Goal: Task Accomplishment & Management: Complete application form

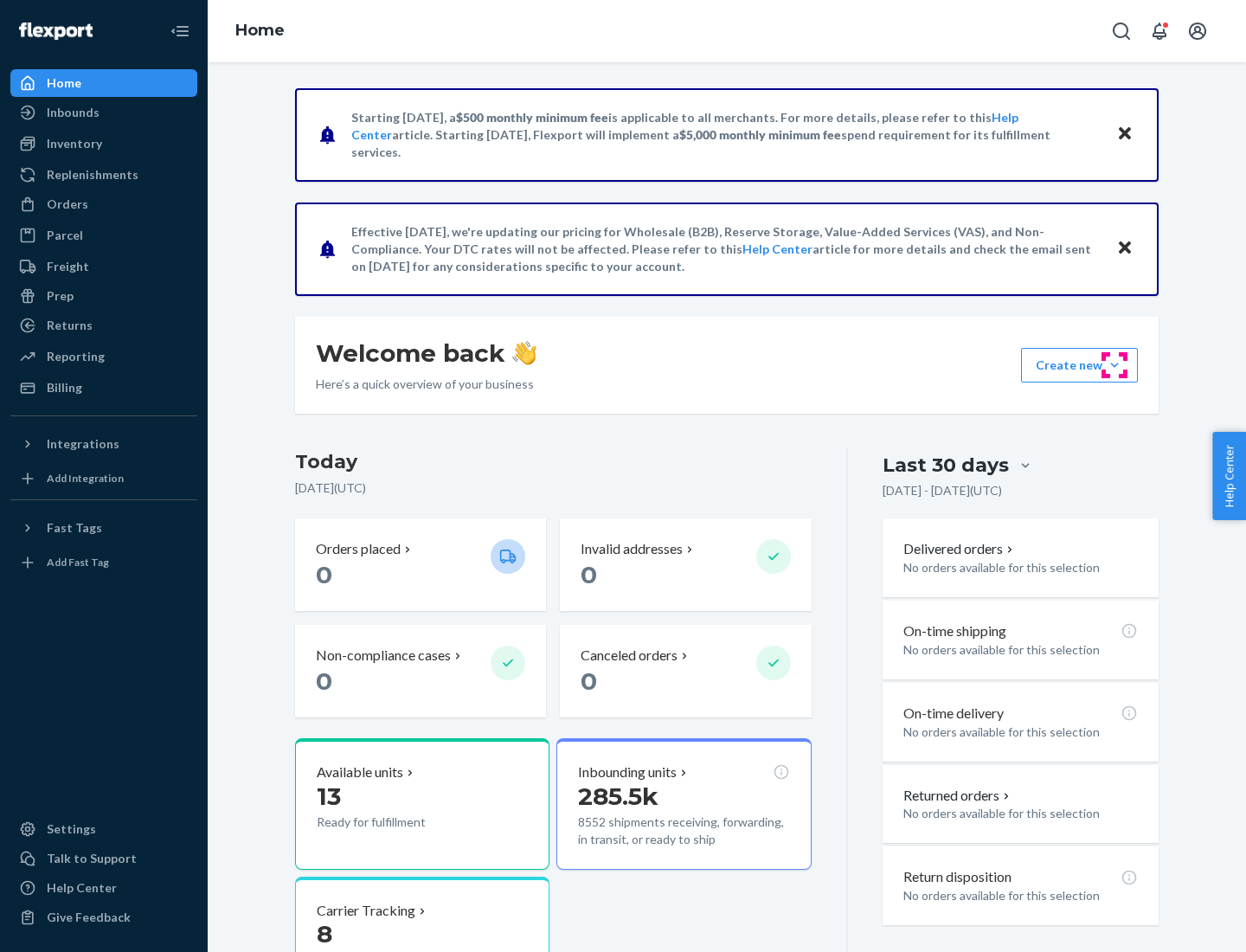
click at [1115, 365] on button "Create new Create new inbound Create new order Create new product" at bounding box center [1079, 365] width 116 height 35
click at [104, 113] on div "Inbounds" at bounding box center [104, 112] width 184 height 24
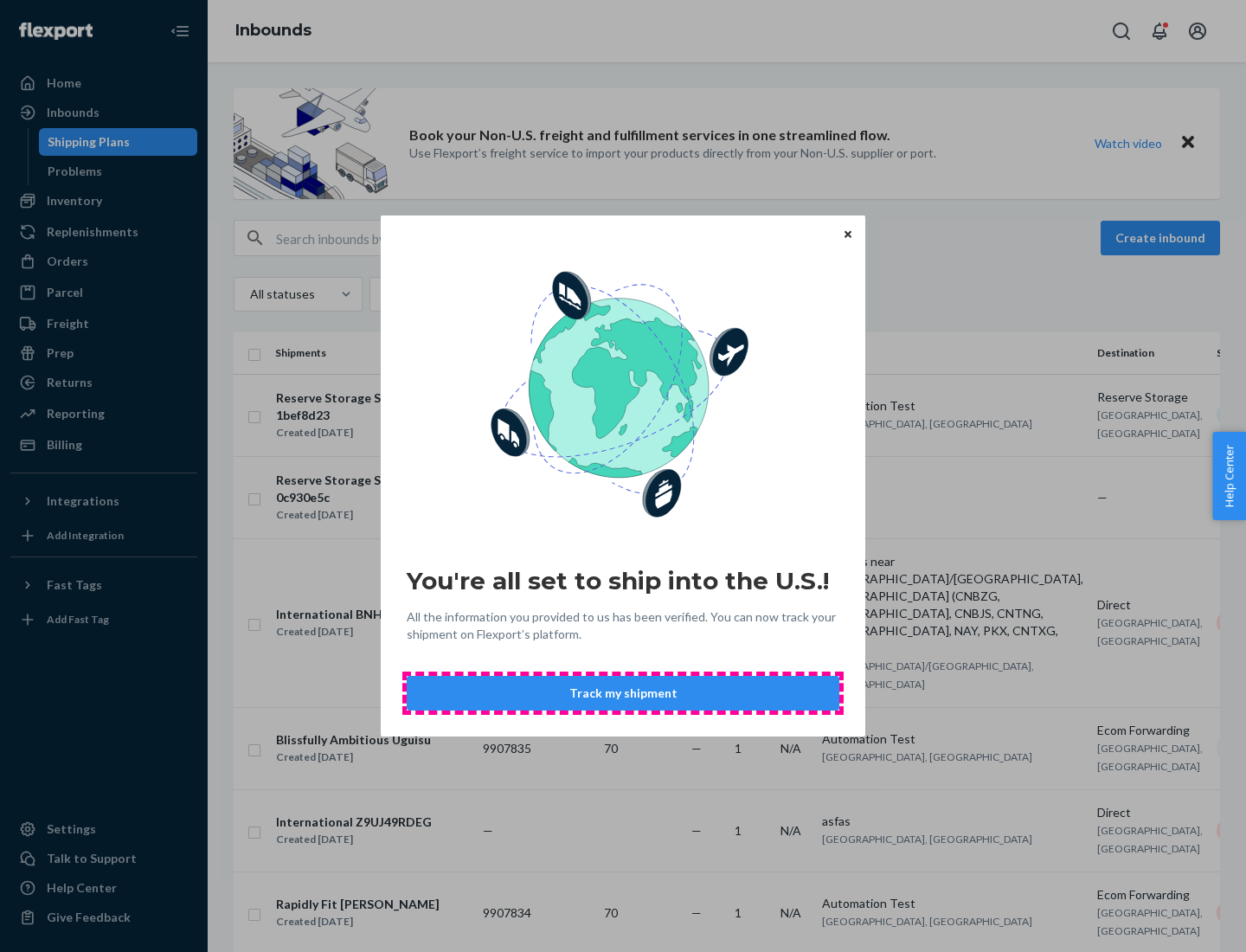
click at [623, 693] on button "Track my shipment" at bounding box center [623, 693] width 433 height 35
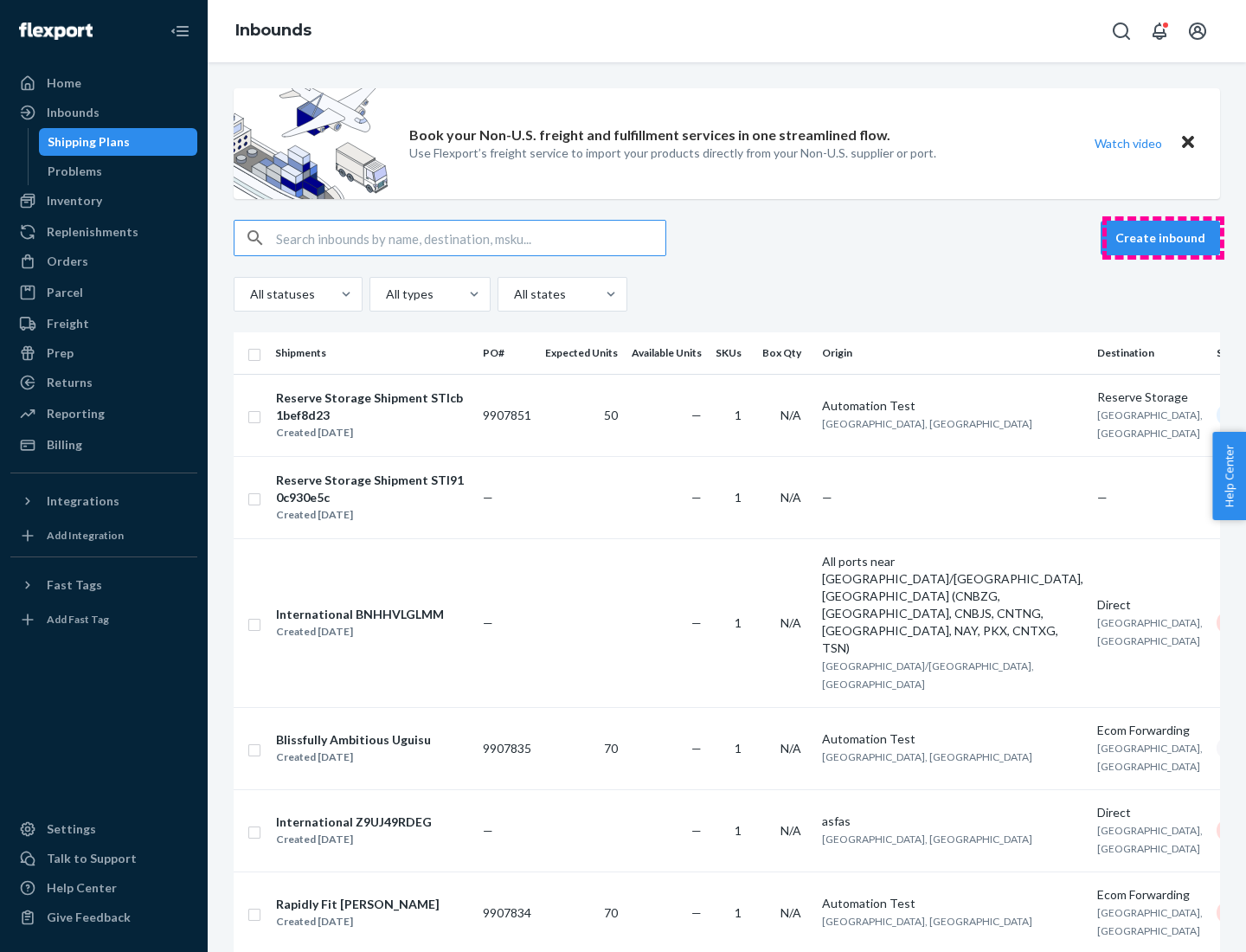
click at [1164, 238] on button "Create inbound" at bounding box center [1160, 237] width 119 height 35
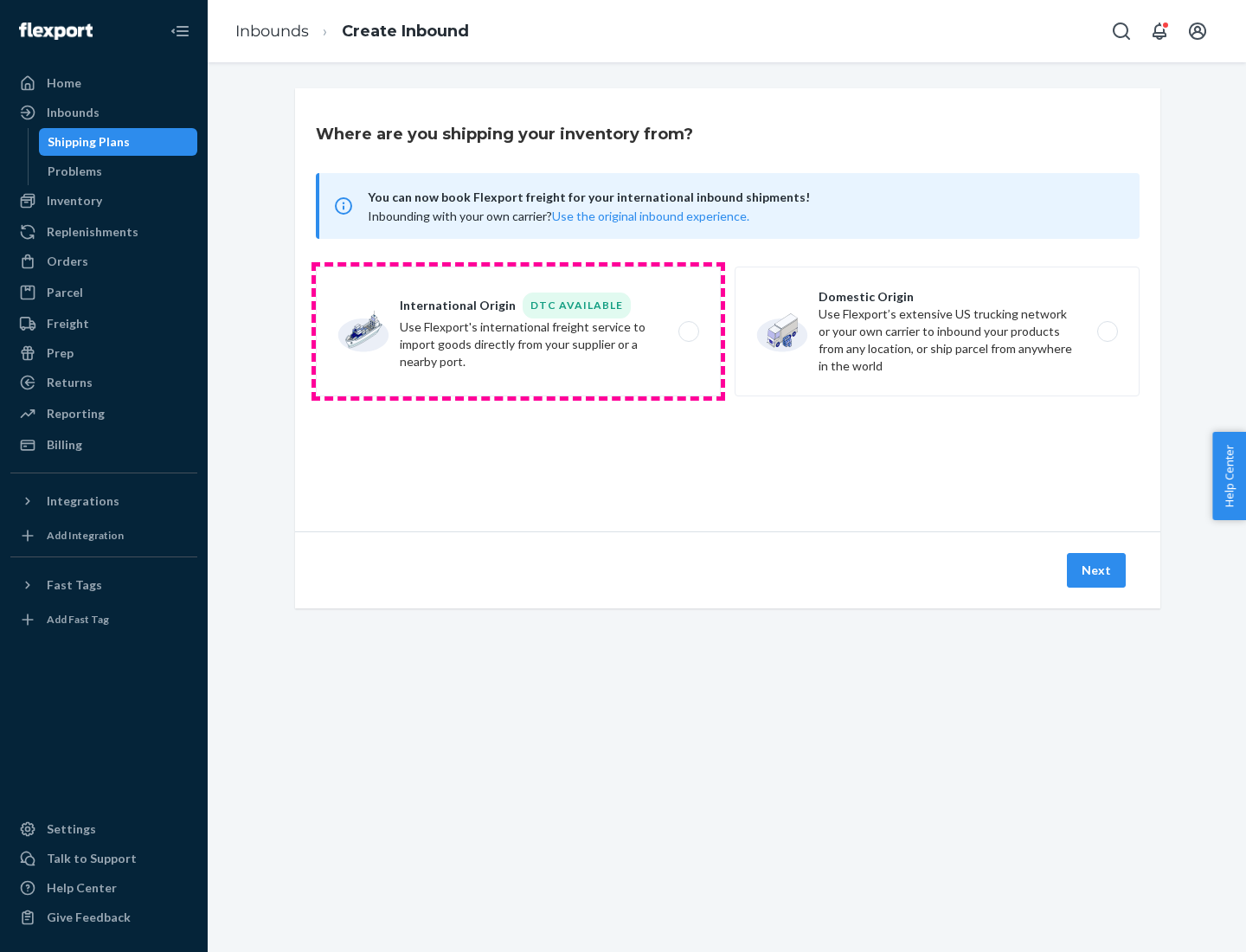
click at [519, 331] on label "International Origin DTC Available Use Flexport's international freight service…" at bounding box center [519, 331] width 405 height 130
click at [688, 331] on input "International Origin DTC Available Use Flexport's international freight service…" at bounding box center [693, 331] width 12 height 12
radio input "true"
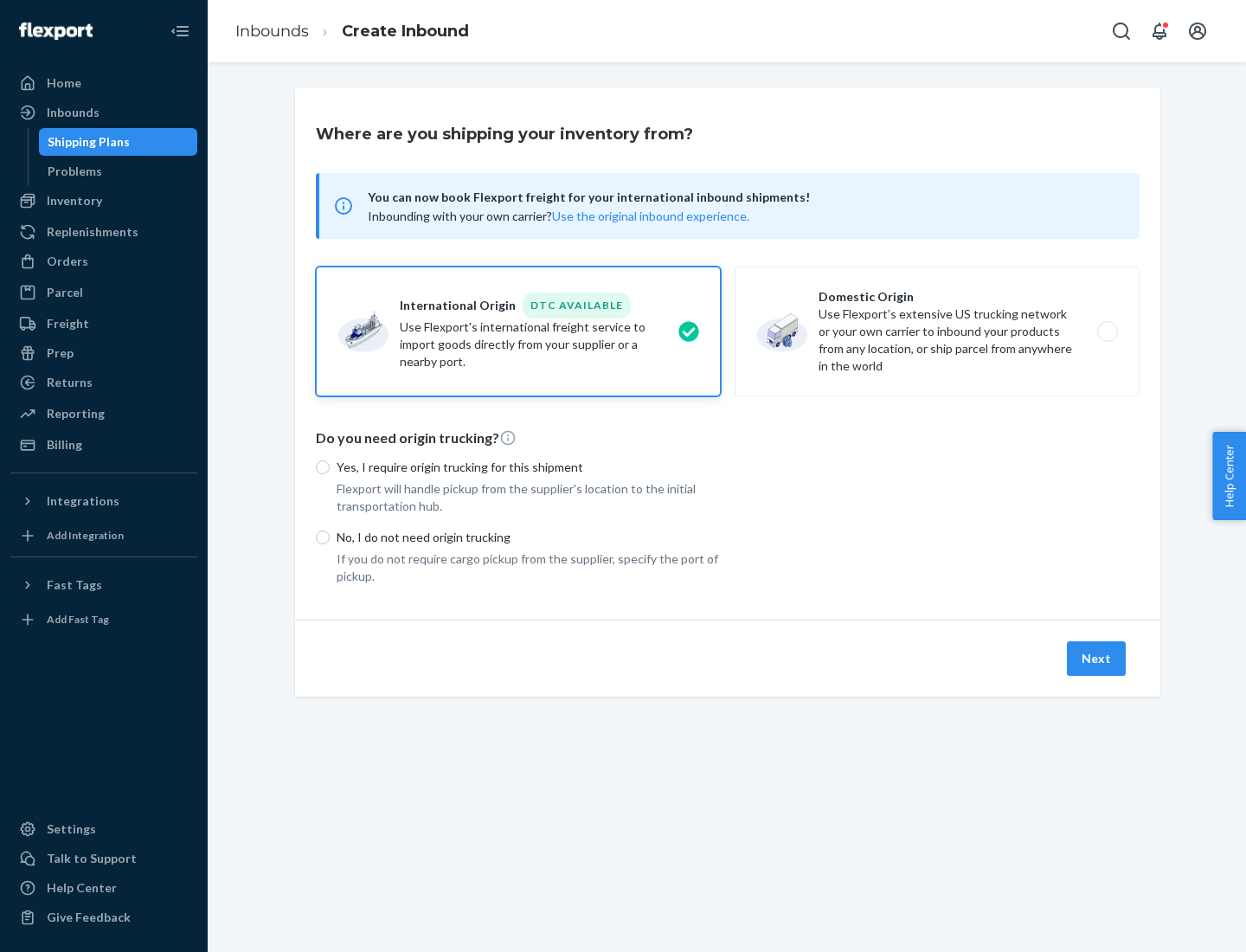
click at [528, 536] on p "No, I do not need origin trucking" at bounding box center [528, 536] width 384 height 17
click at [330, 536] on input "No, I do not need origin trucking" at bounding box center [322, 536] width 13 height 13
radio input "true"
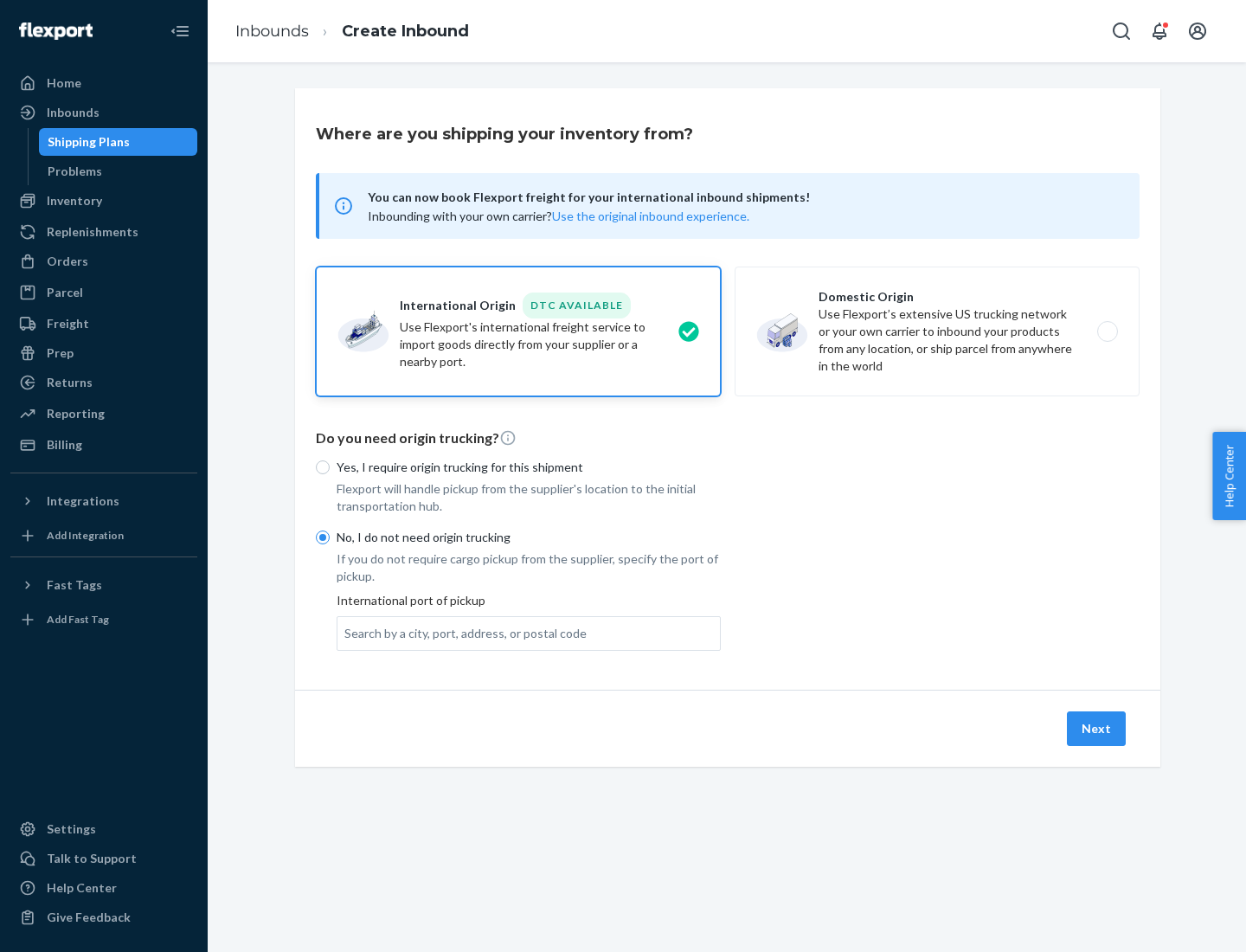
click at [461, 632] on div "Search by a city, port, address, or postal code" at bounding box center [466, 633] width 243 height 17
click at [346, 632] on input "Search by a city, port, address, or postal code" at bounding box center [346, 633] width 2 height 17
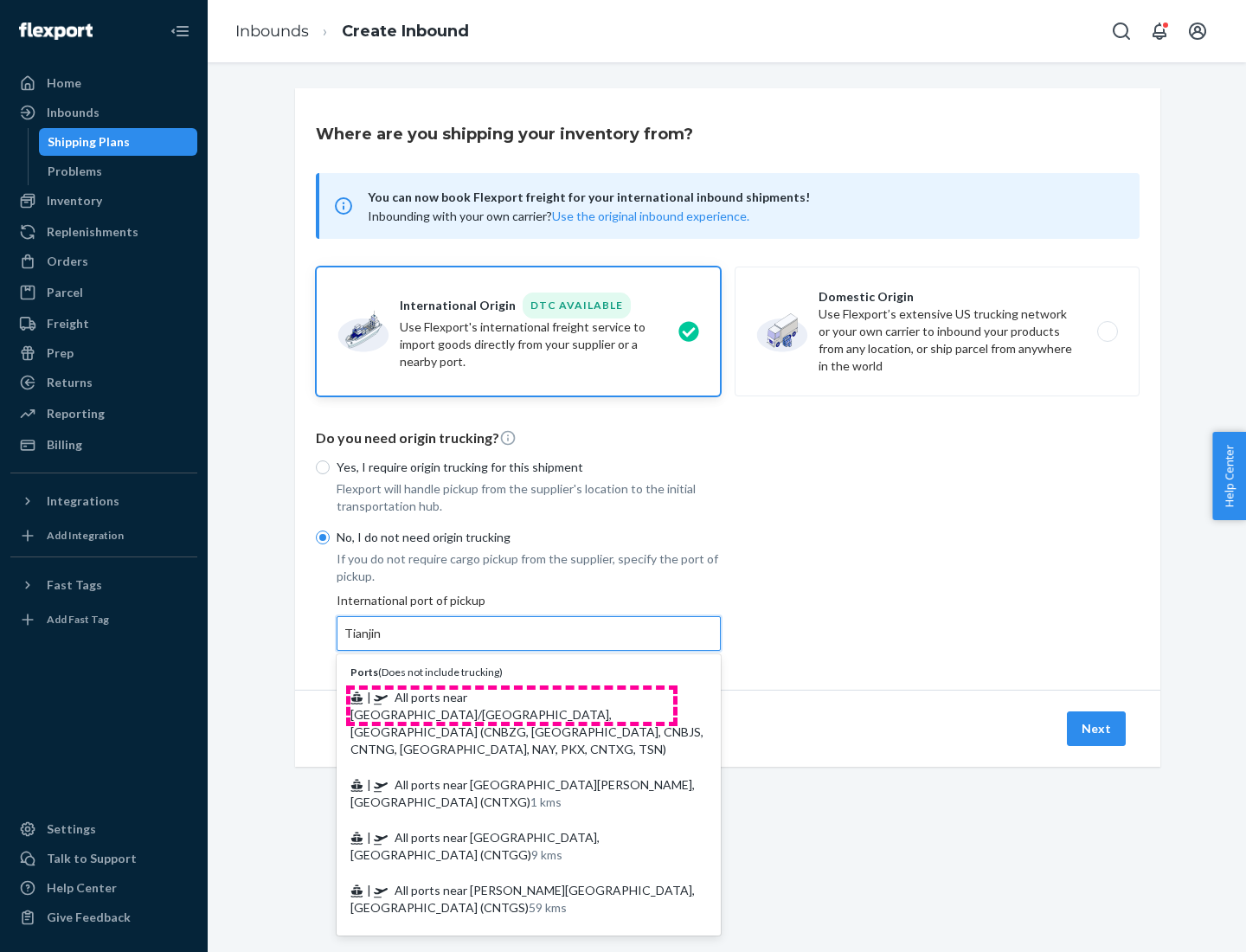
click at [511, 697] on span "| All ports near [GEOGRAPHIC_DATA]/[GEOGRAPHIC_DATA], [GEOGRAPHIC_DATA] (CNBZG,…" at bounding box center [527, 723] width 353 height 66
click at [382, 642] on input "Tianjin" at bounding box center [364, 633] width 39 height 17
type input "All ports near [GEOGRAPHIC_DATA]/[GEOGRAPHIC_DATA], [GEOGRAPHIC_DATA] (CNBZG, […"
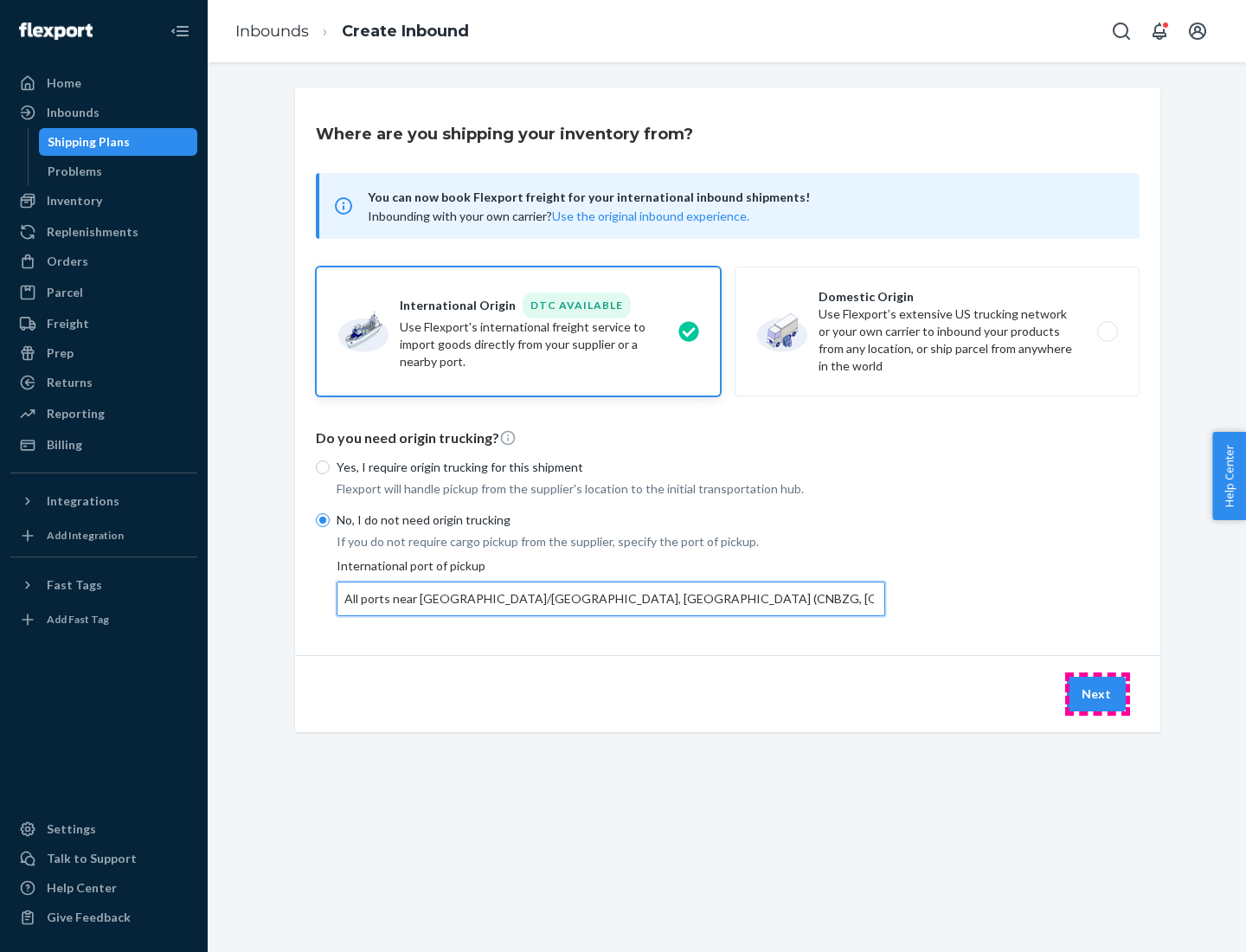
click at [1097, 693] on button "Next" at bounding box center [1096, 694] width 59 height 35
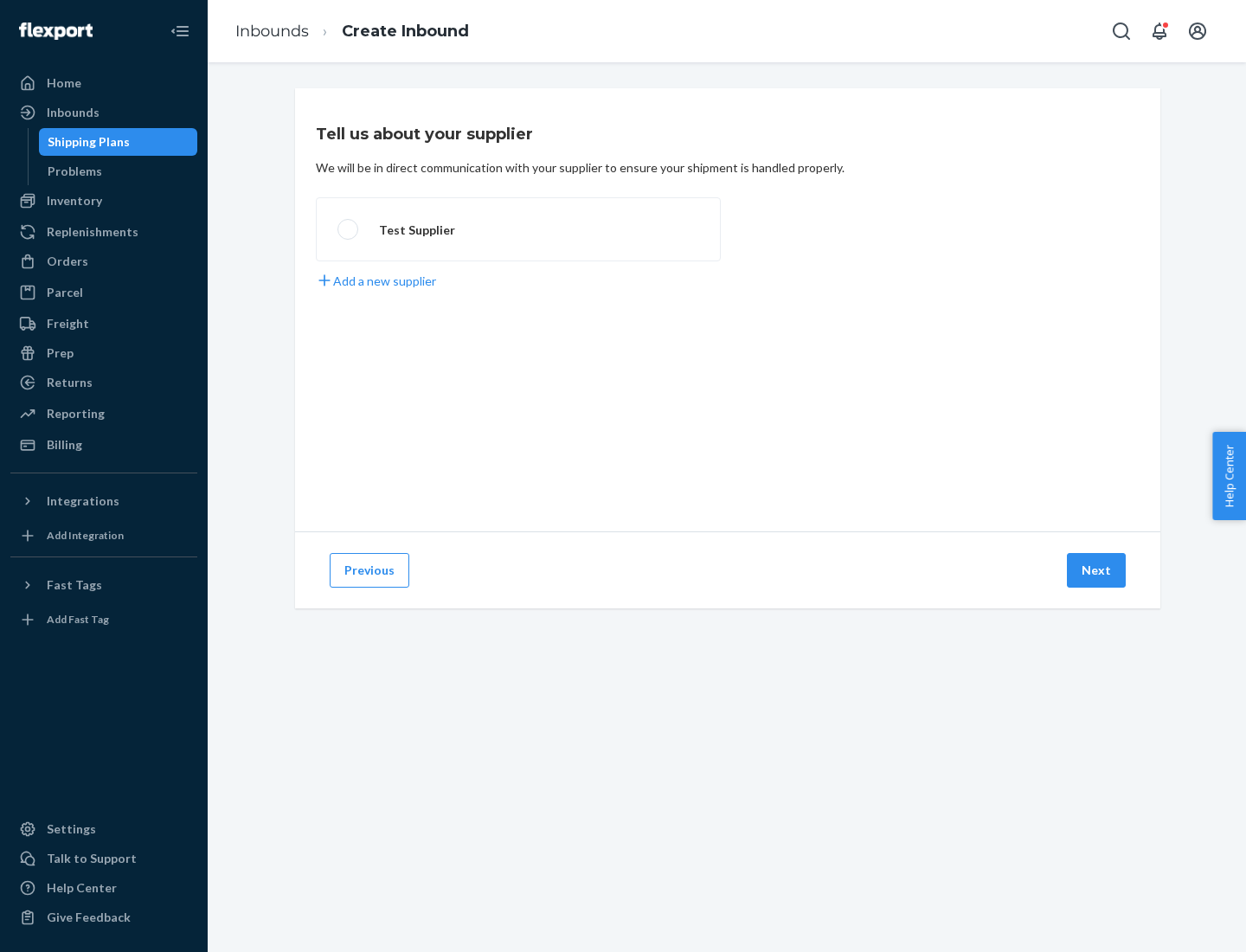
click at [519, 229] on label "Test Supplier" at bounding box center [519, 229] width 405 height 64
click at [348, 229] on input "Test Supplier" at bounding box center [343, 229] width 12 height 12
radio input "true"
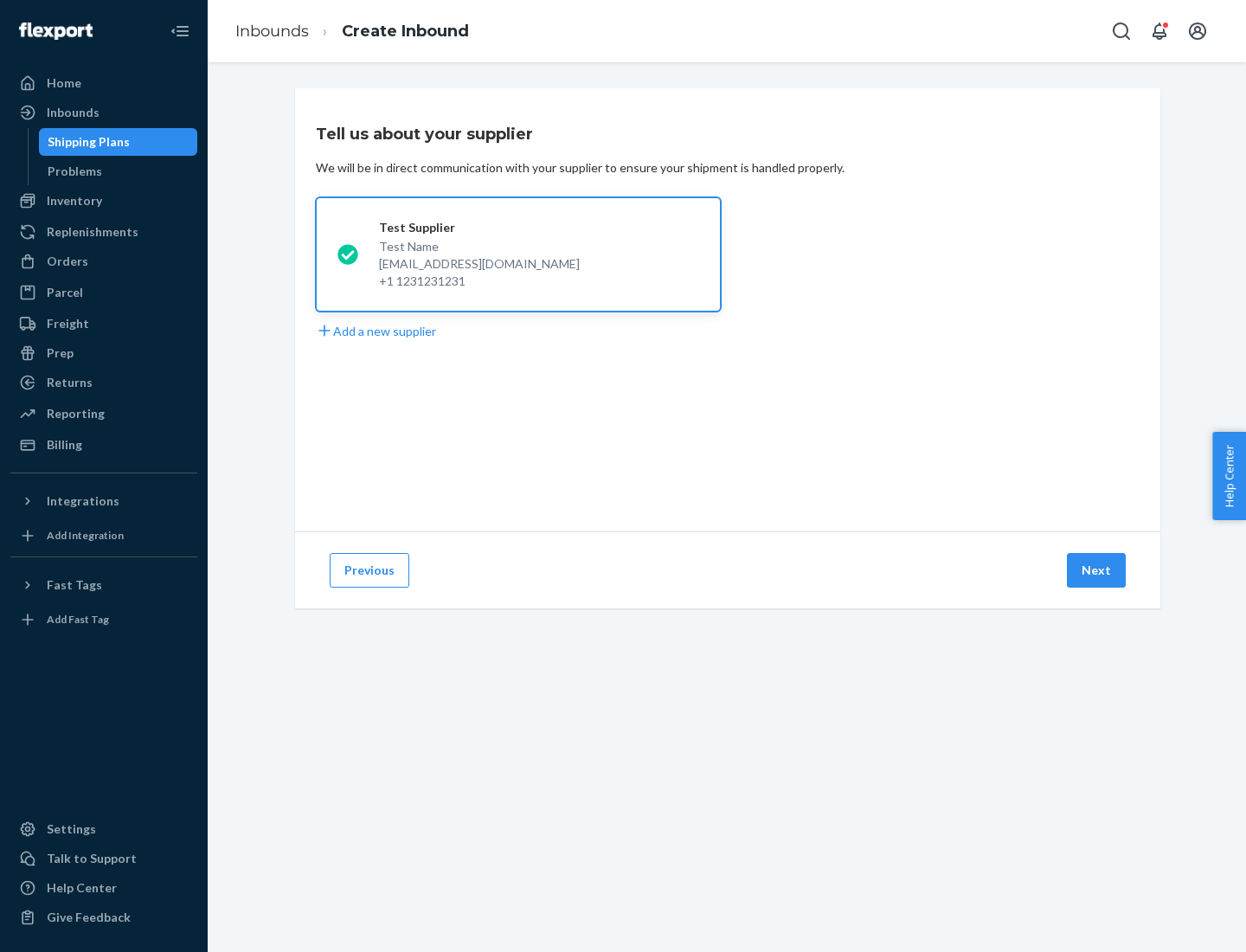
click at [1097, 570] on button "Next" at bounding box center [1096, 570] width 59 height 35
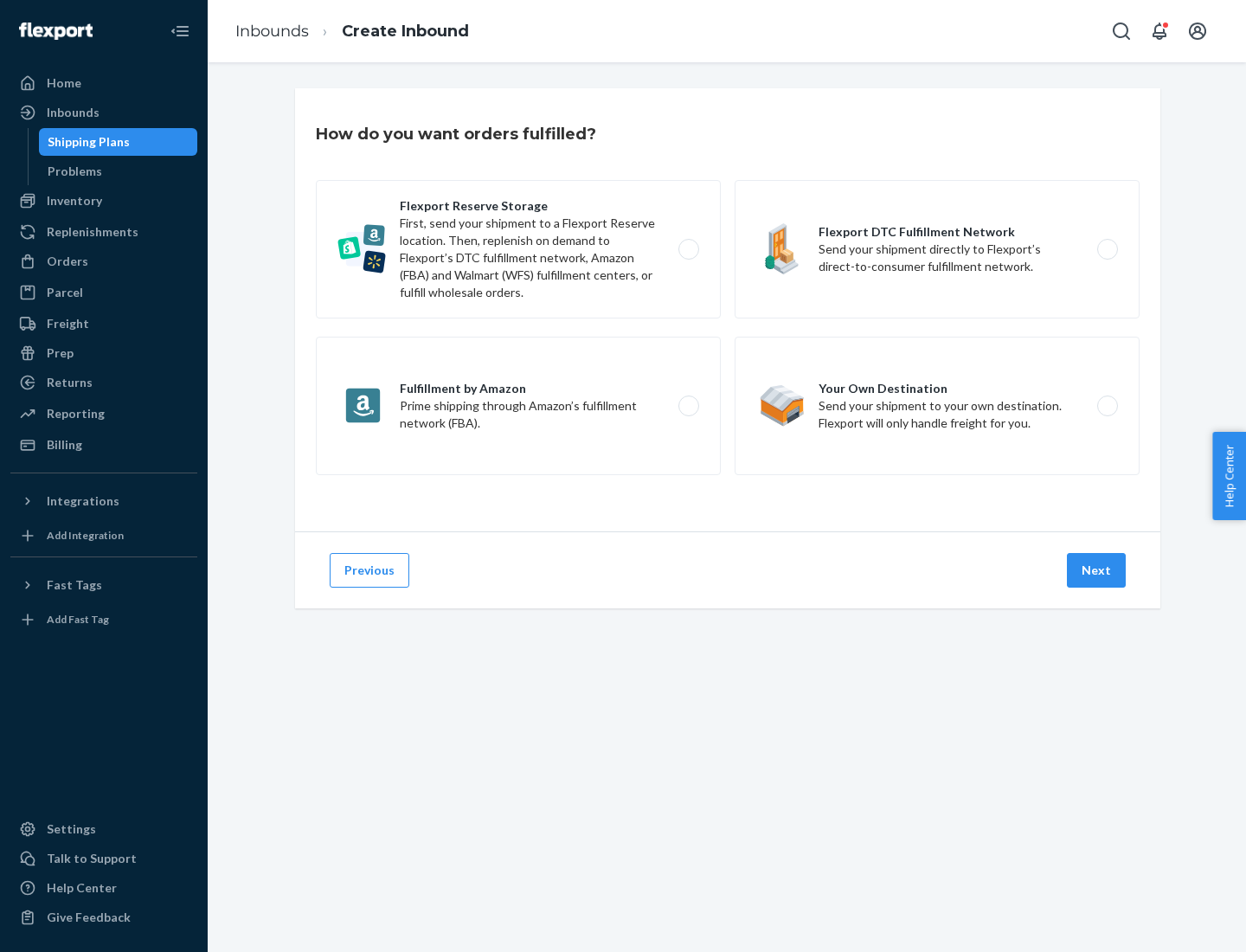
click at [728, 310] on div "Flexport Reserve Storage First, send your shipment to a Flexport Reserve locati…" at bounding box center [728, 330] width 824 height 299
click at [937, 249] on label "Flexport DTC Fulfillment Network Send your shipment directly to Flexport’s dire…" at bounding box center [937, 249] width 405 height 139
click at [1107, 249] on input "Flexport DTC Fulfillment Network Send your shipment directly to Flexport’s dire…" at bounding box center [1113, 249] width 12 height 12
radio input "true"
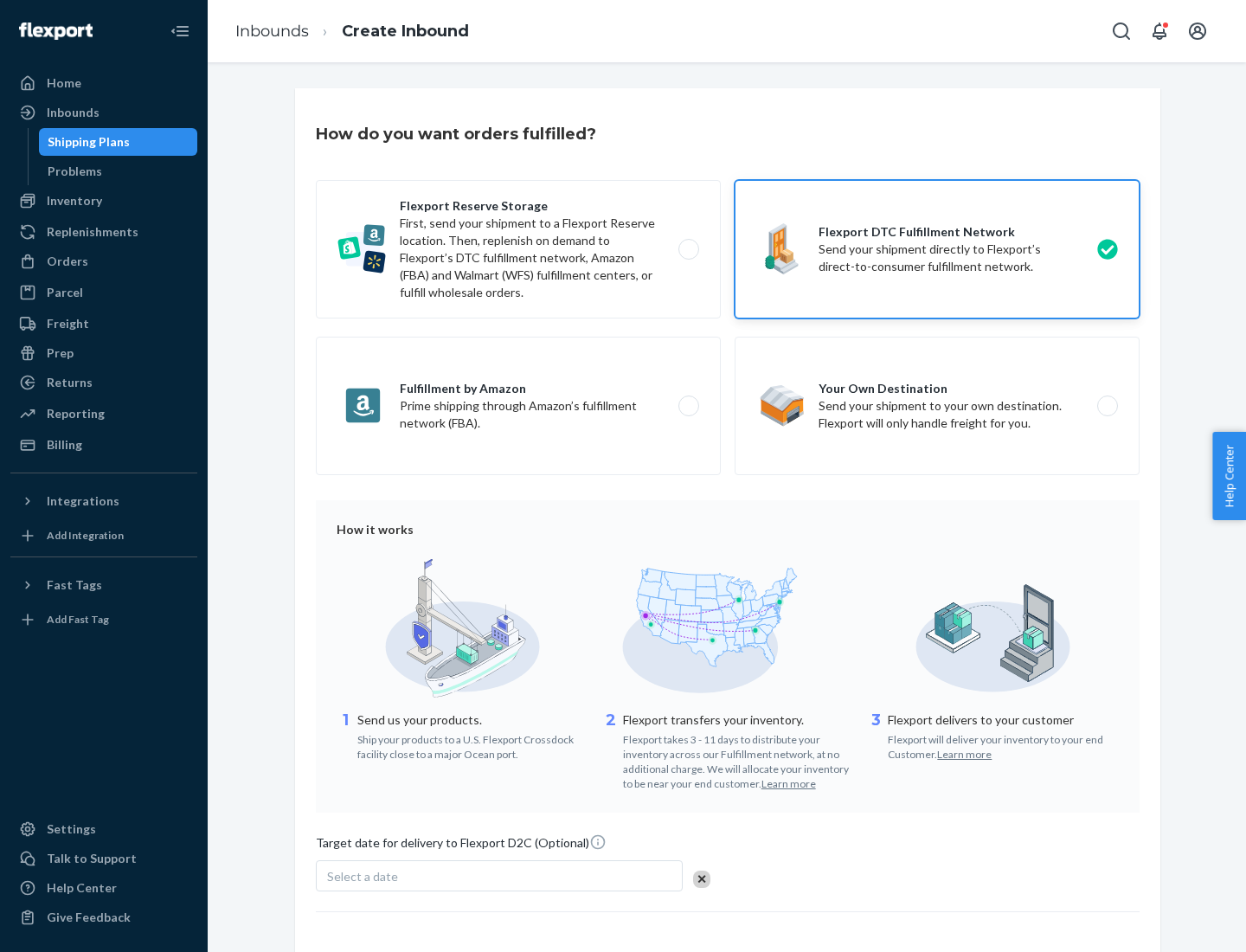
scroll to position [127, 0]
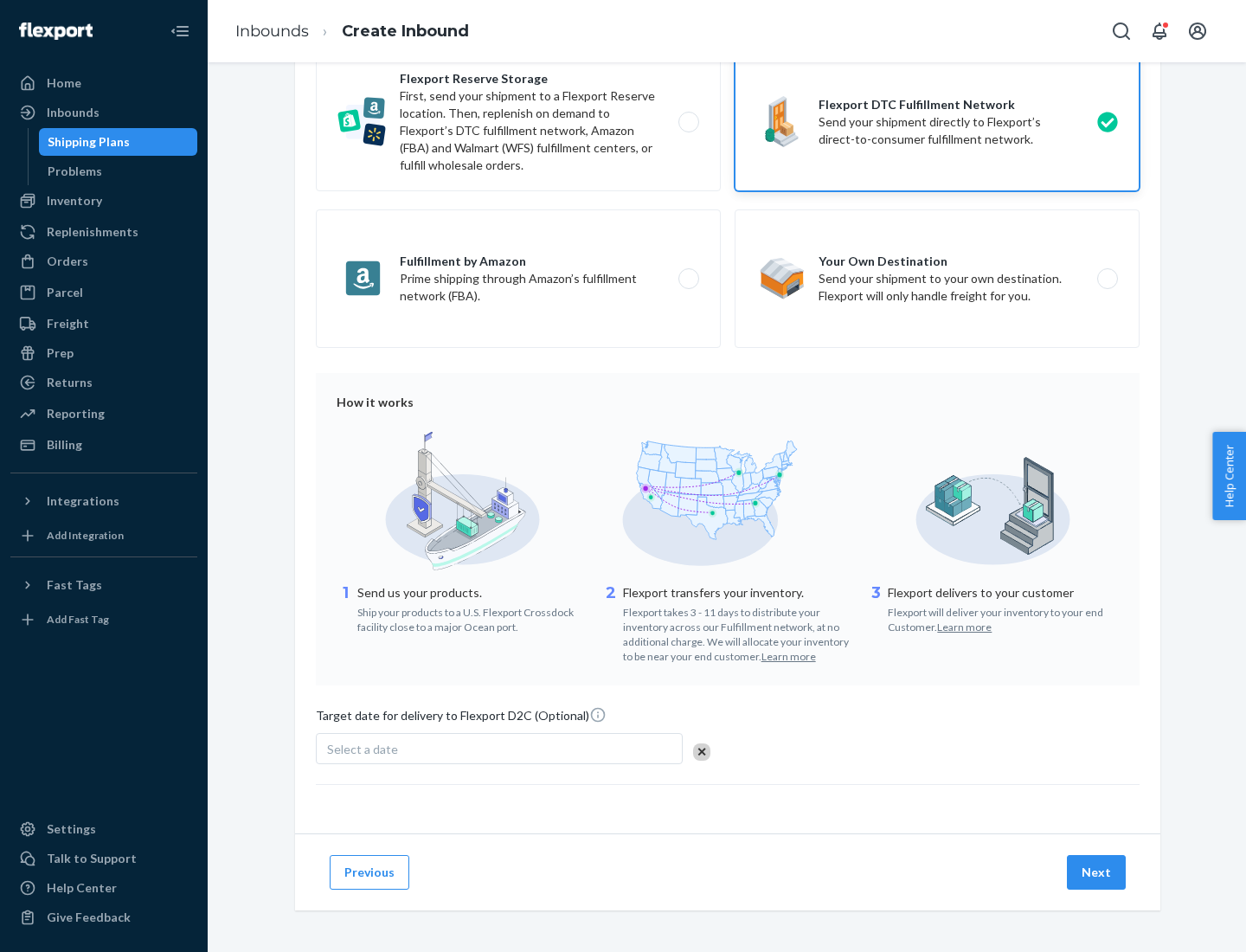
click at [1097, 871] on button "Next" at bounding box center [1096, 872] width 59 height 35
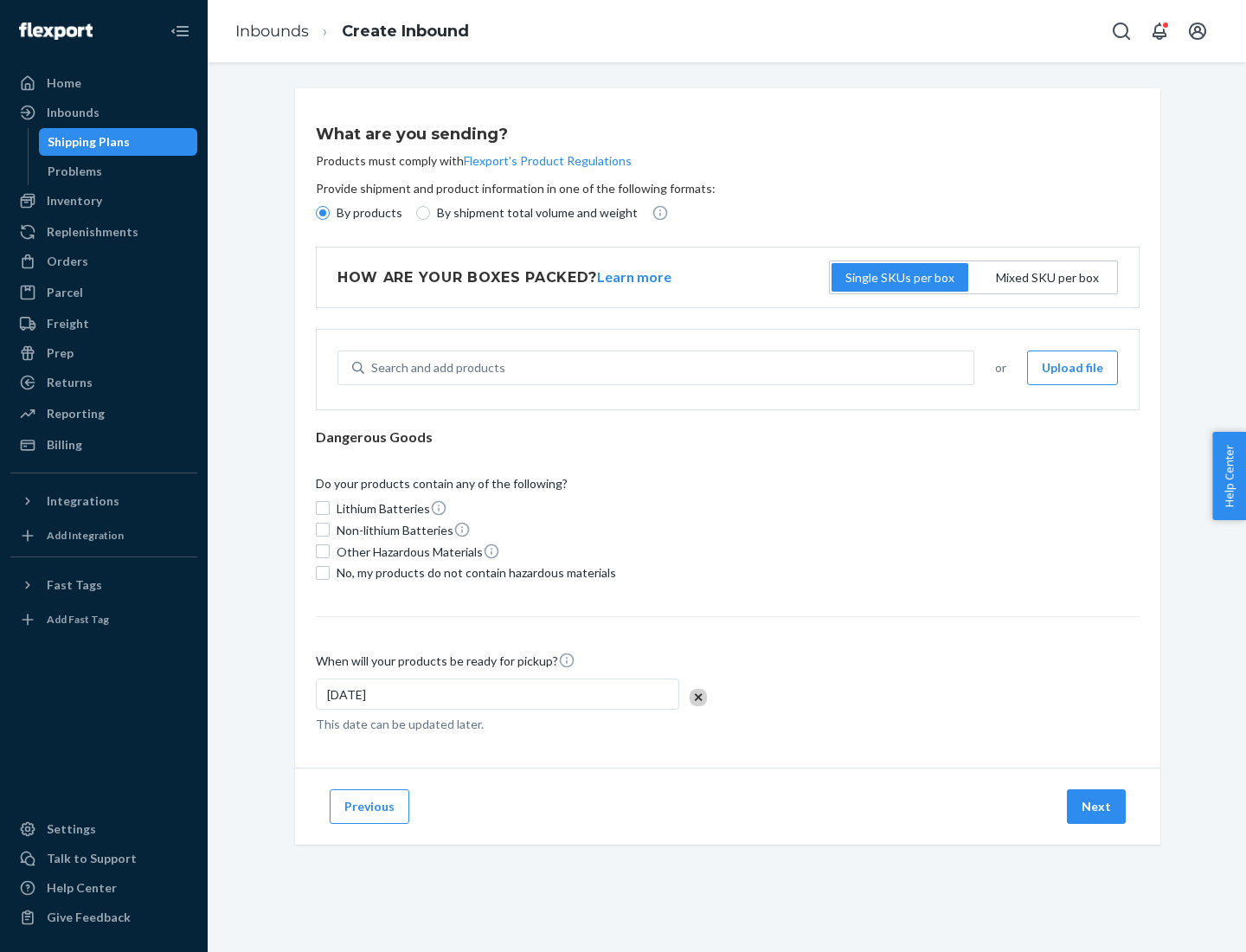
click at [368, 213] on p "By products" at bounding box center [369, 212] width 65 height 17
click at [330, 213] on input "By products" at bounding box center [322, 212] width 13 height 13
click at [435, 368] on div "Search and add products" at bounding box center [439, 367] width 134 height 17
click at [373, 368] on input "Search and add products" at bounding box center [373, 367] width 2 height 17
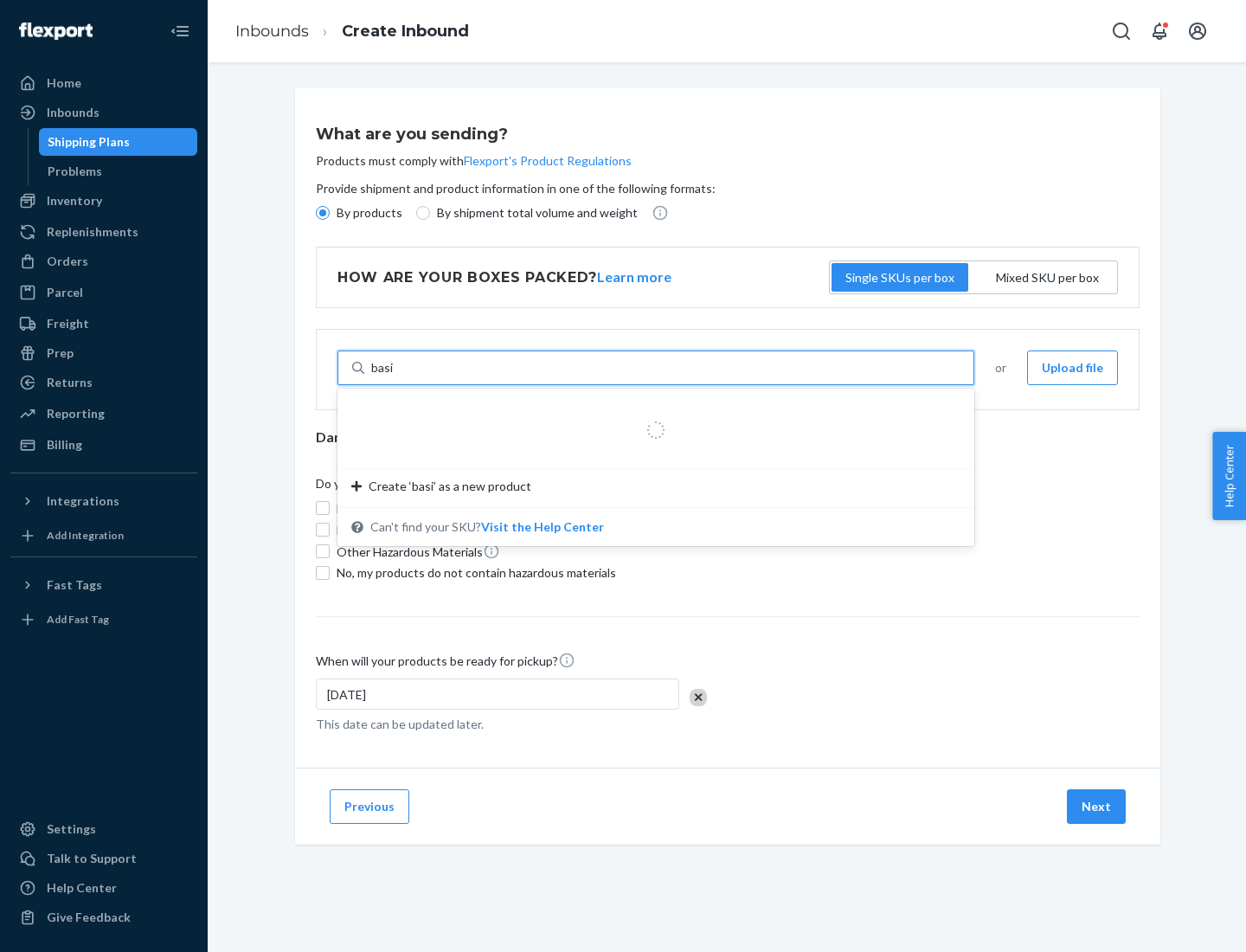
type input "basic"
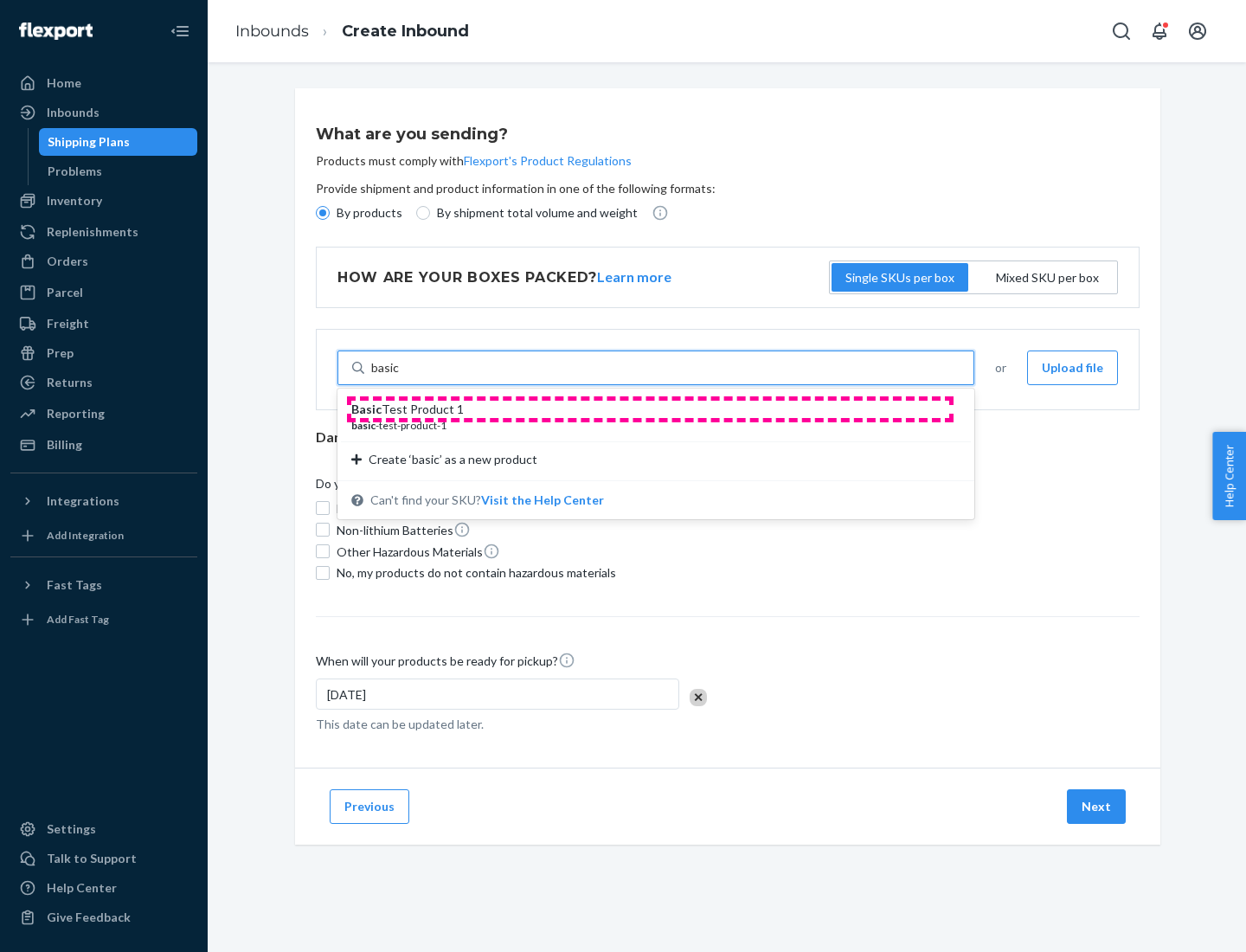
click at [650, 409] on div "Basic Test Product 1" at bounding box center [649, 408] width 596 height 17
click at [400, 376] on input "basic" at bounding box center [386, 367] width 29 height 17
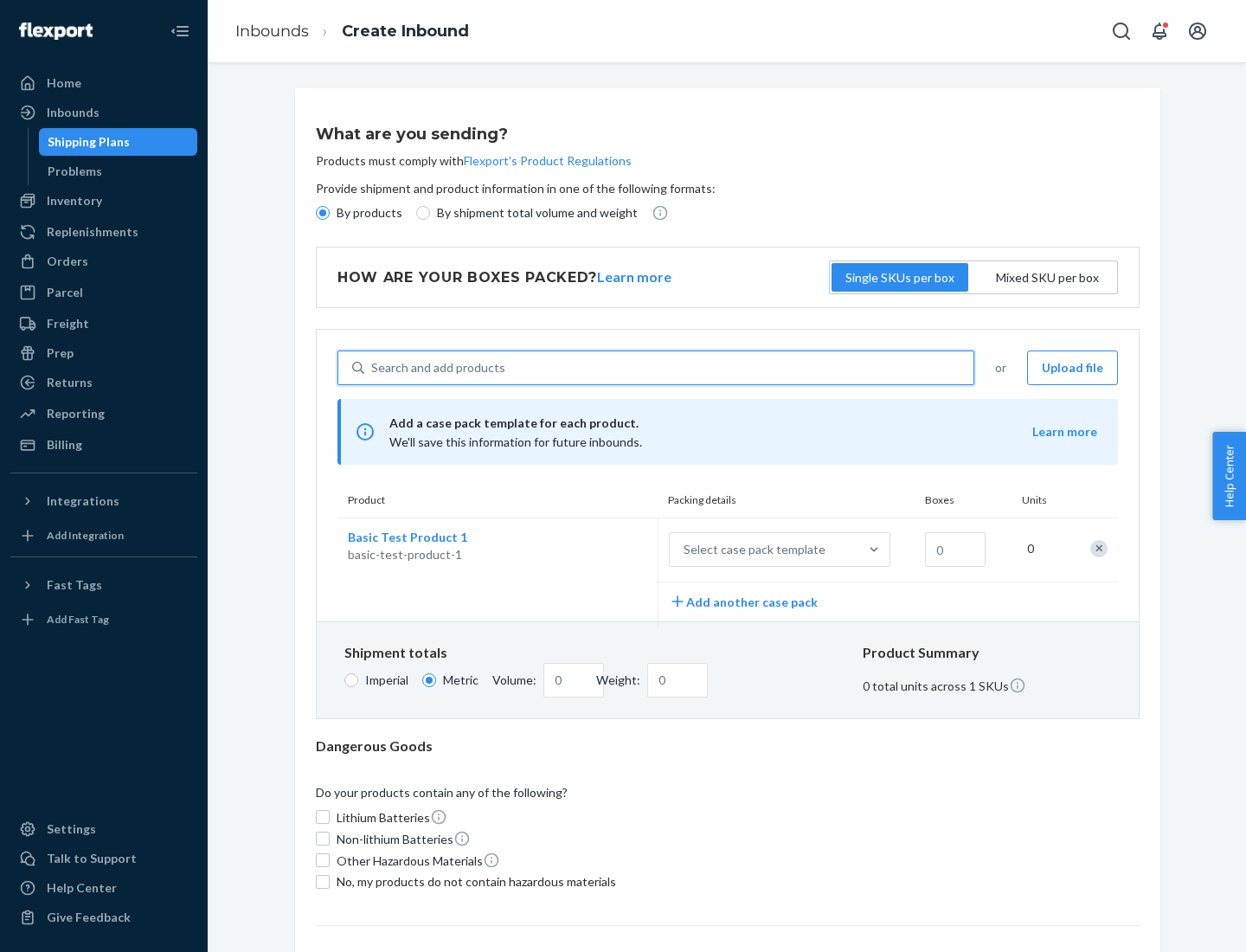
scroll to position [42, 0]
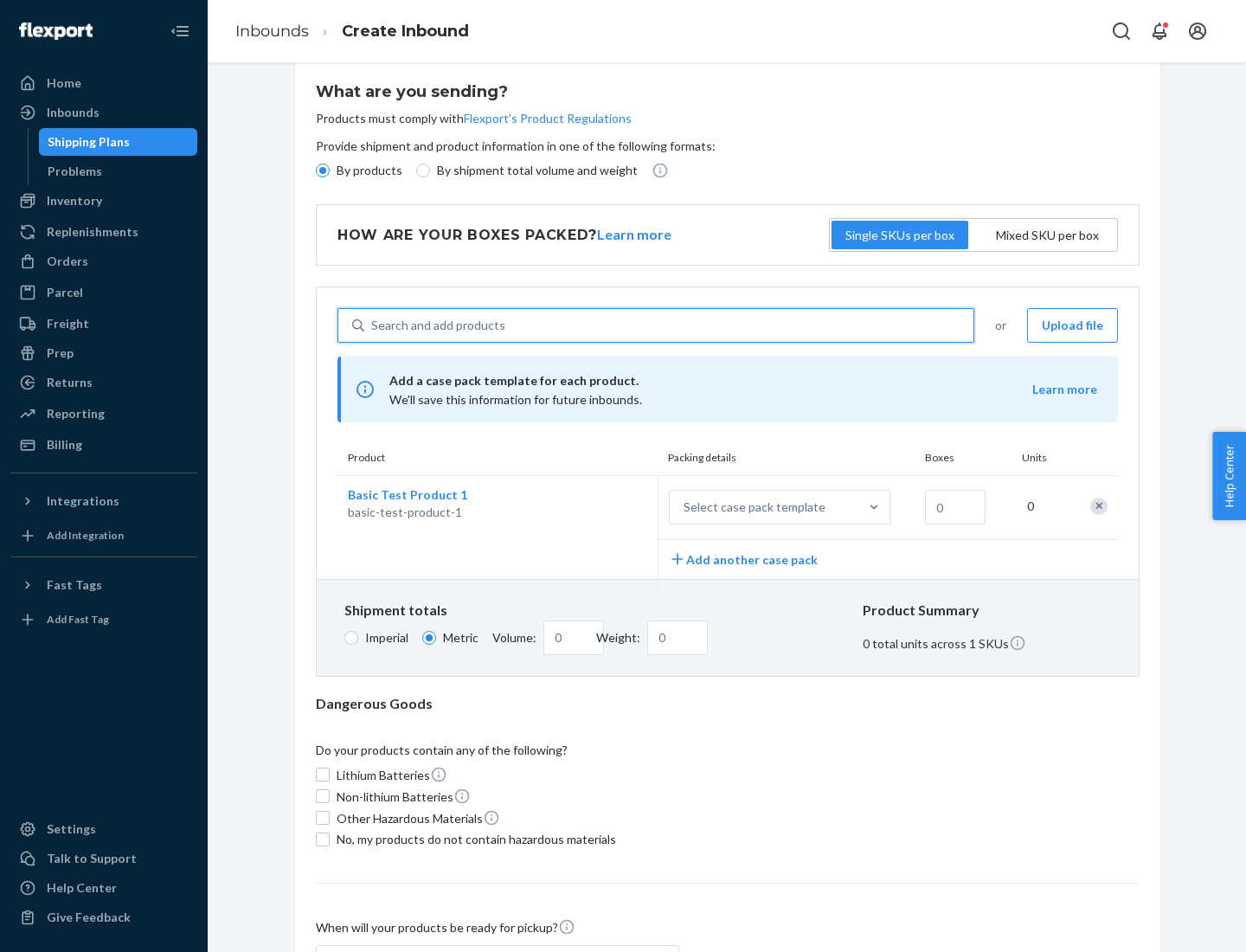
click at [752, 507] on div "Select case pack template" at bounding box center [754, 507] width 142 height 17
click at [598, 507] on input "Select case pack template" at bounding box center [598, 507] width 0 height 0
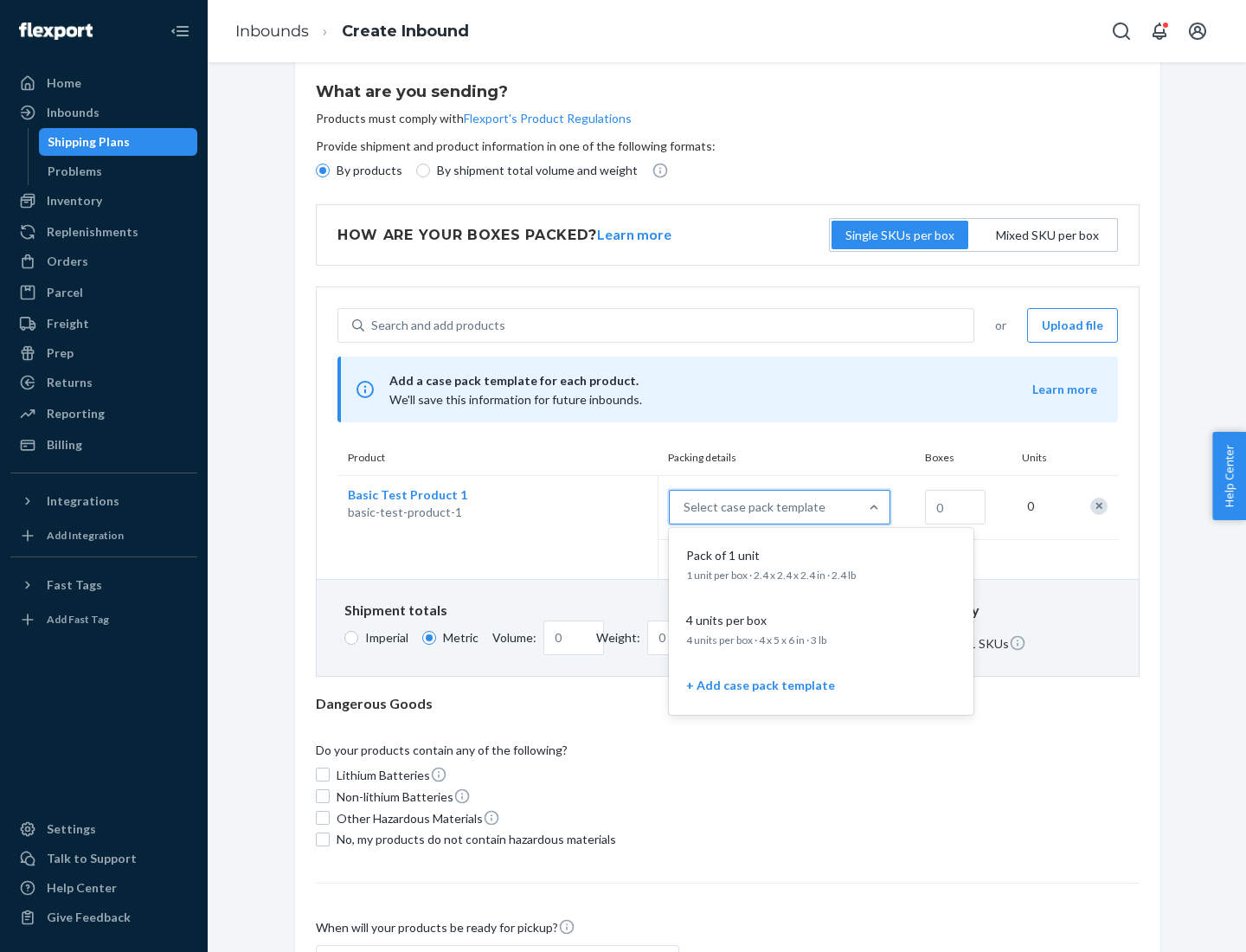
scroll to position [99, 0]
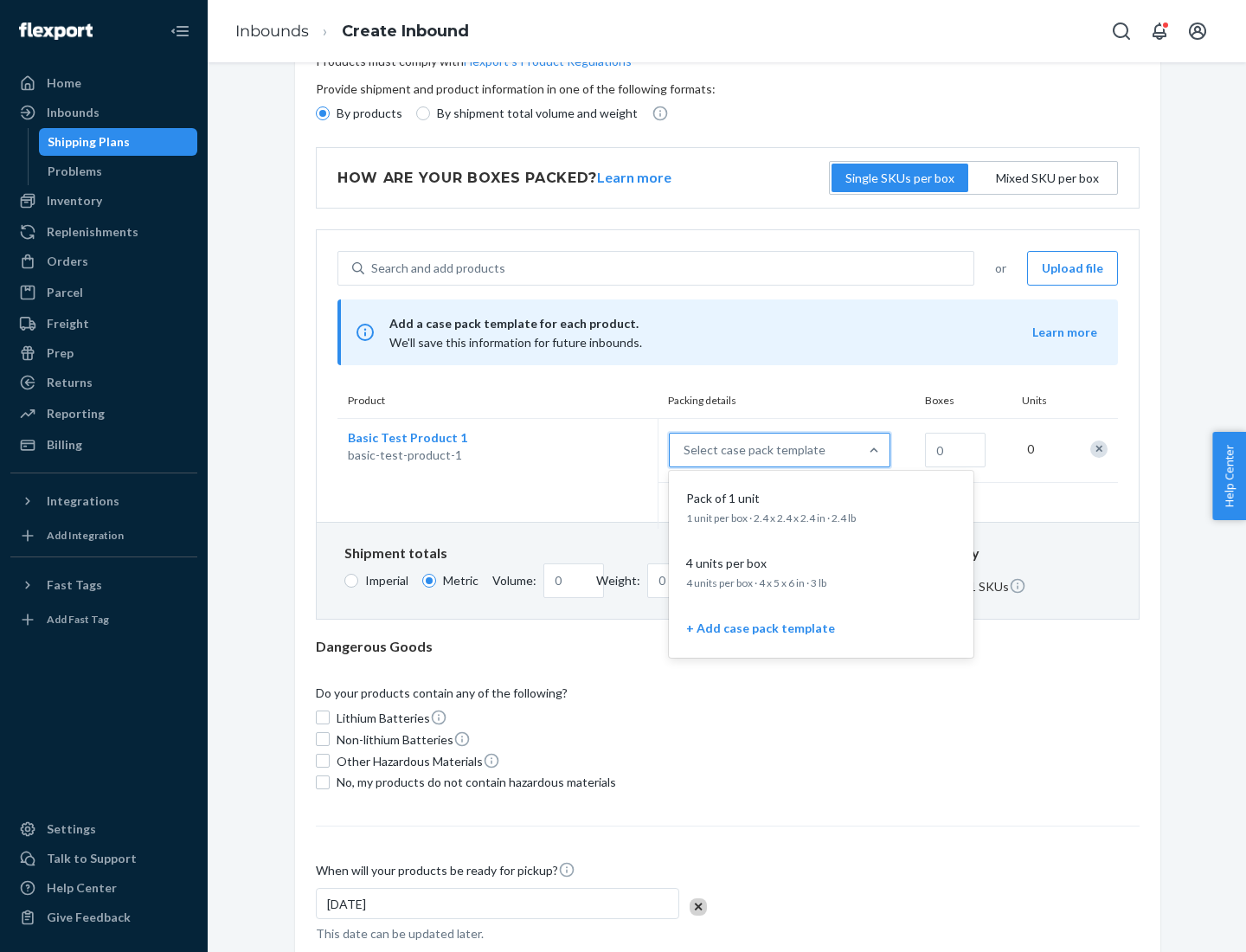
click at [821, 506] on div "Pack of 1 unit" at bounding box center [817, 498] width 277 height 17
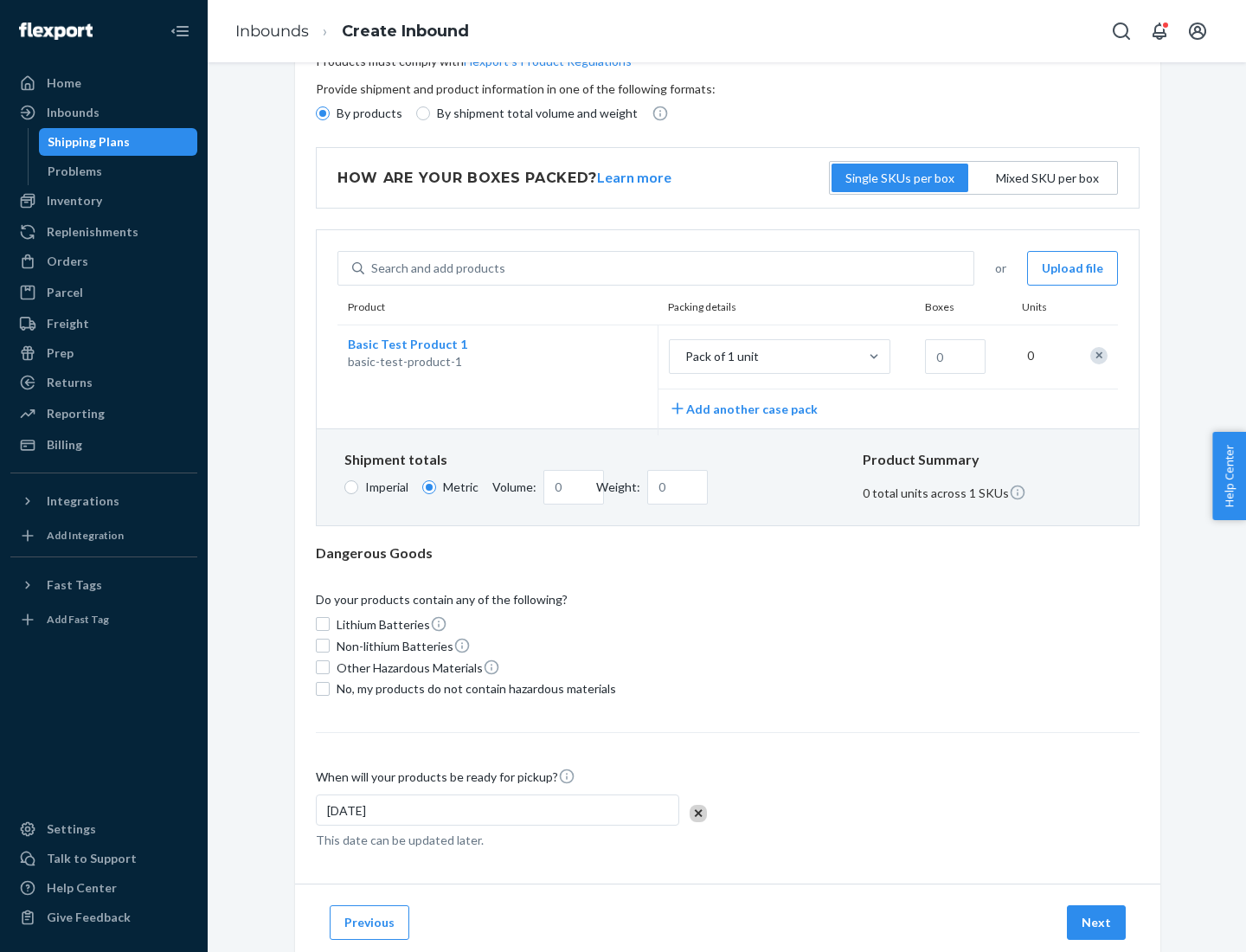
scroll to position [0, 0]
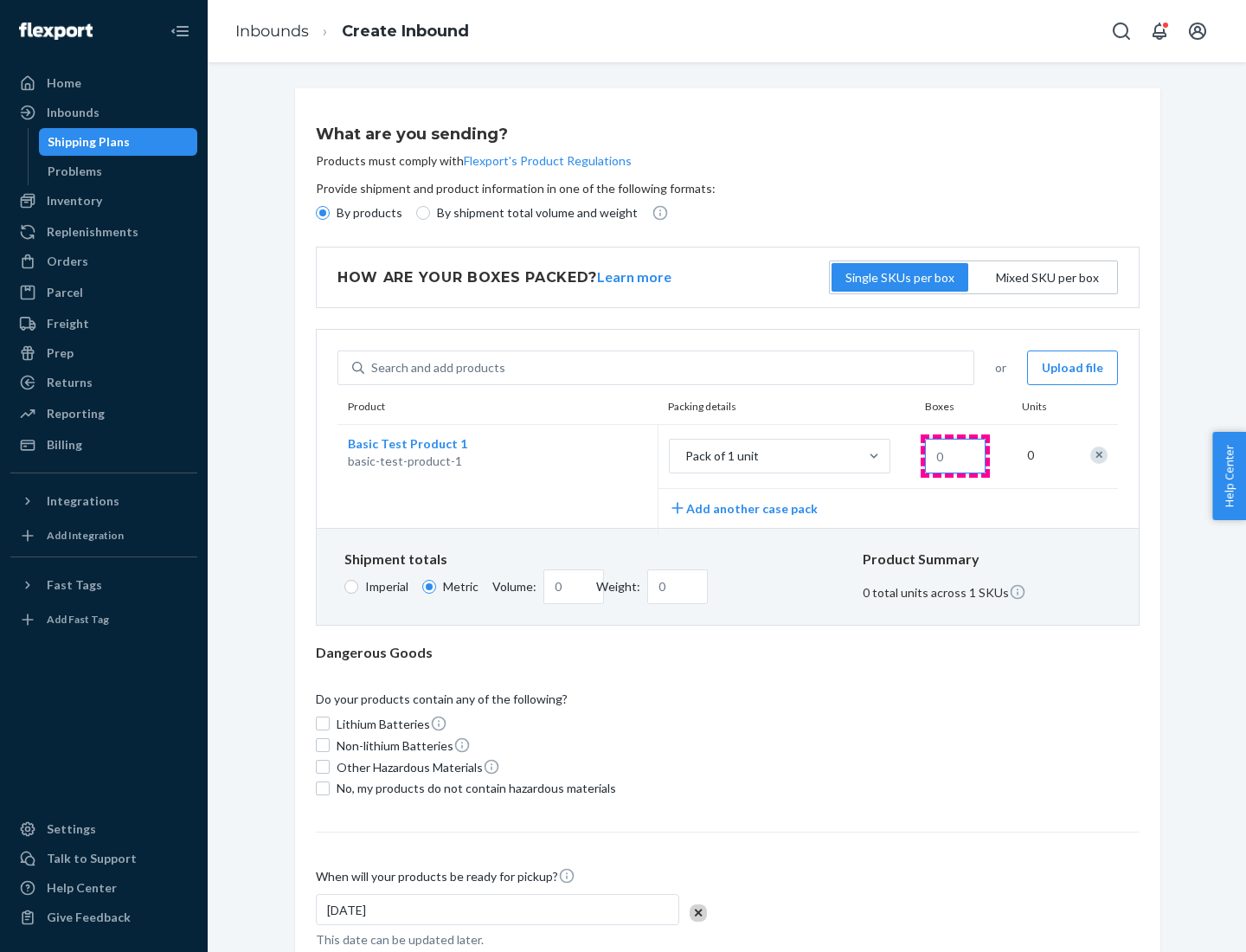
type input "1.09"
type input "1"
type input "10.89"
type input "10"
type input "0.02"
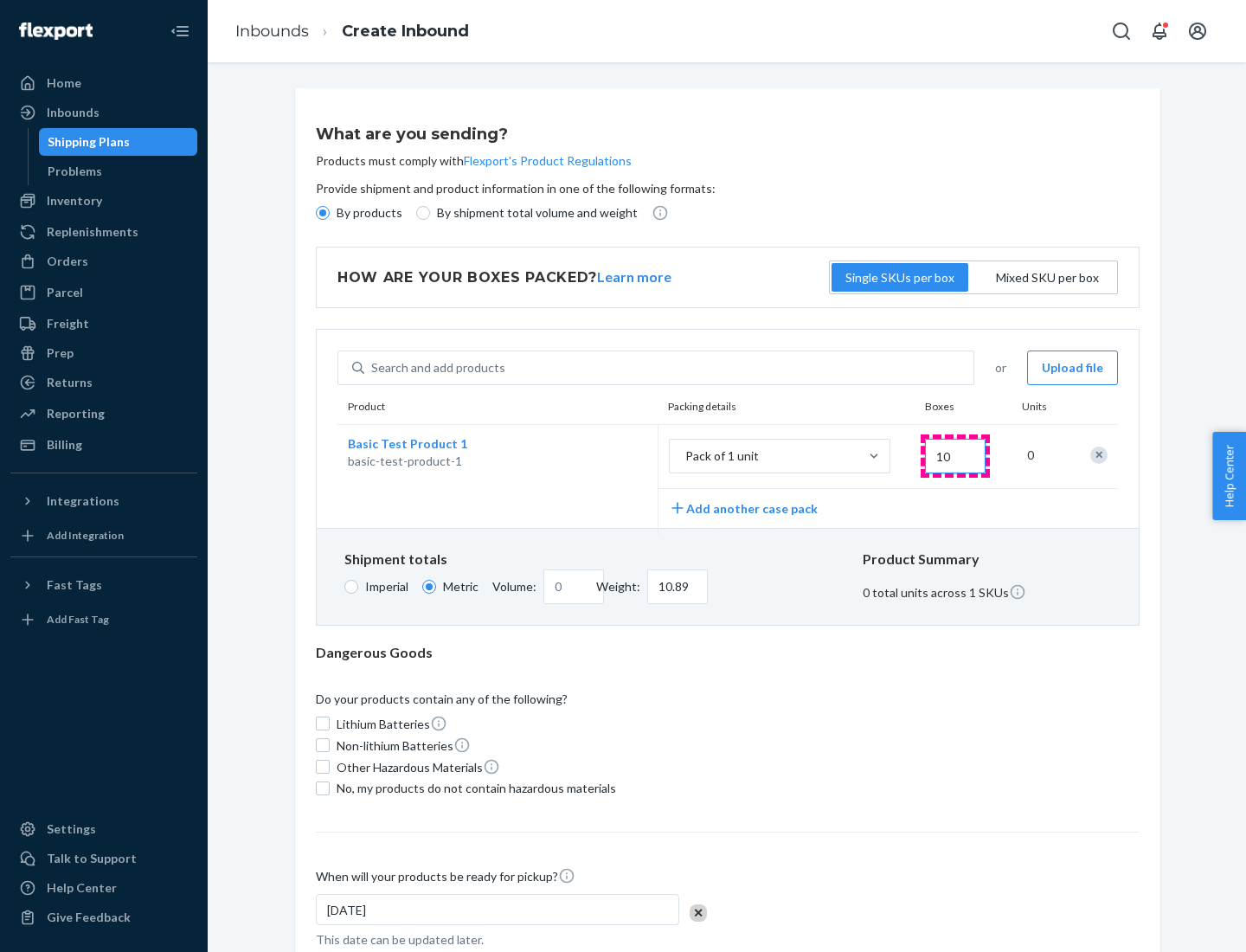
type input "108.86"
type input "100"
type input "0.23"
type input "1088.62"
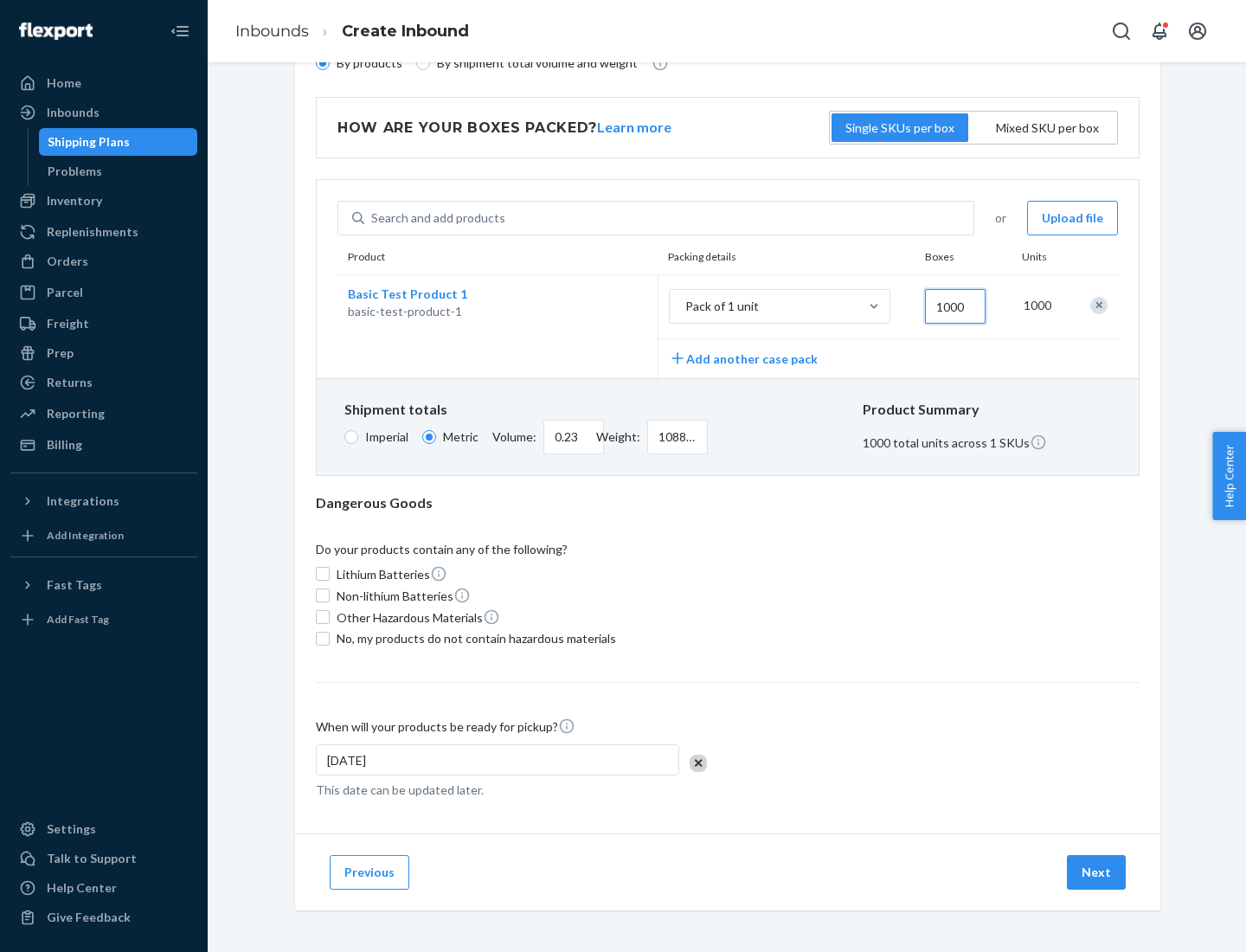
type input "1000"
click at [474, 638] on span "No, my products do not contain hazardous materials" at bounding box center [477, 638] width 279 height 17
click at [330, 638] on input "No, my products do not contain hazardous materials" at bounding box center [322, 638] width 13 height 13
checkbox input "true"
click at [1097, 871] on button "Next" at bounding box center [1096, 872] width 59 height 35
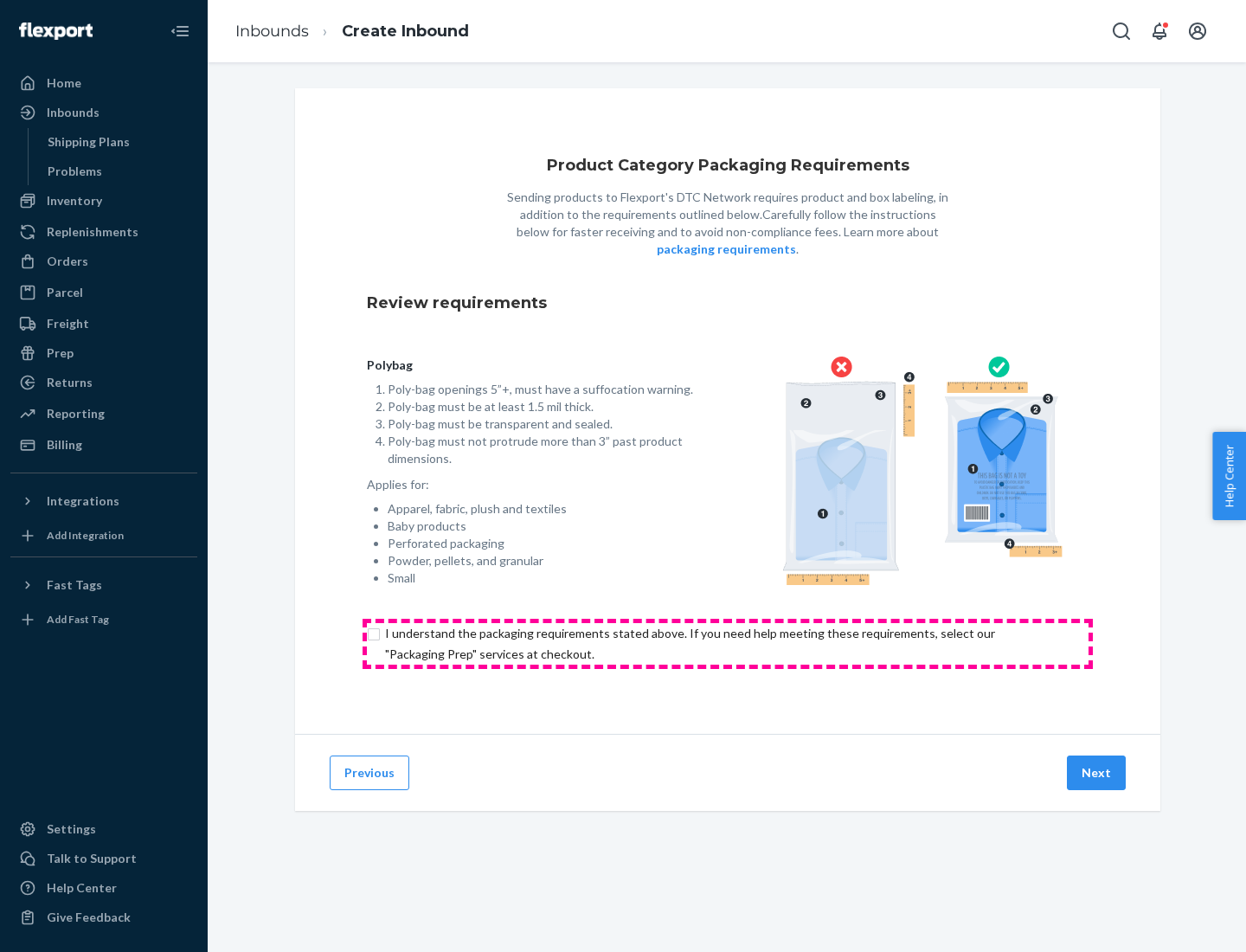
click at [728, 643] on input "checkbox" at bounding box center [728, 644] width 722 height 41
checkbox input "true"
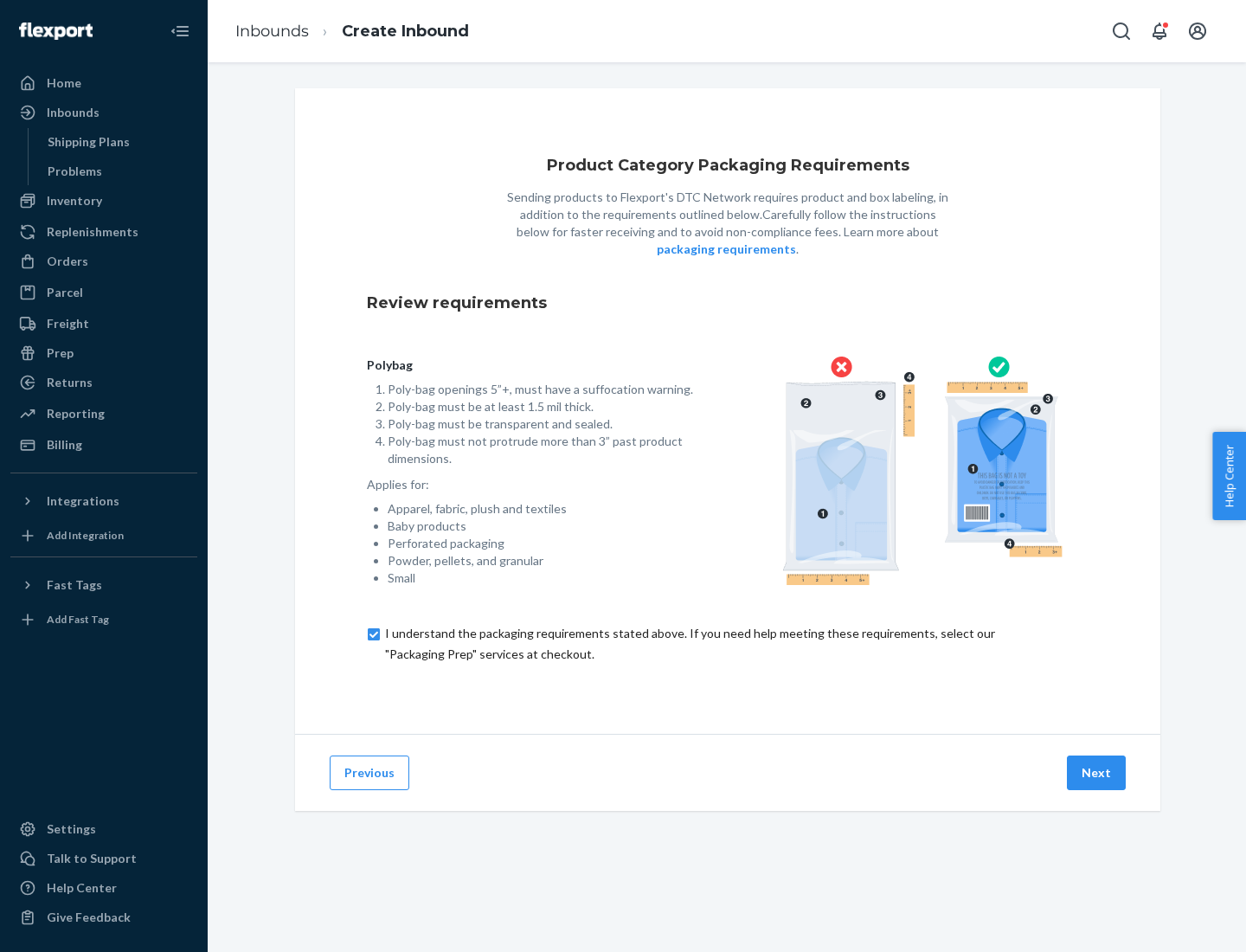
click at [1097, 772] on button "Next" at bounding box center [1096, 773] width 59 height 35
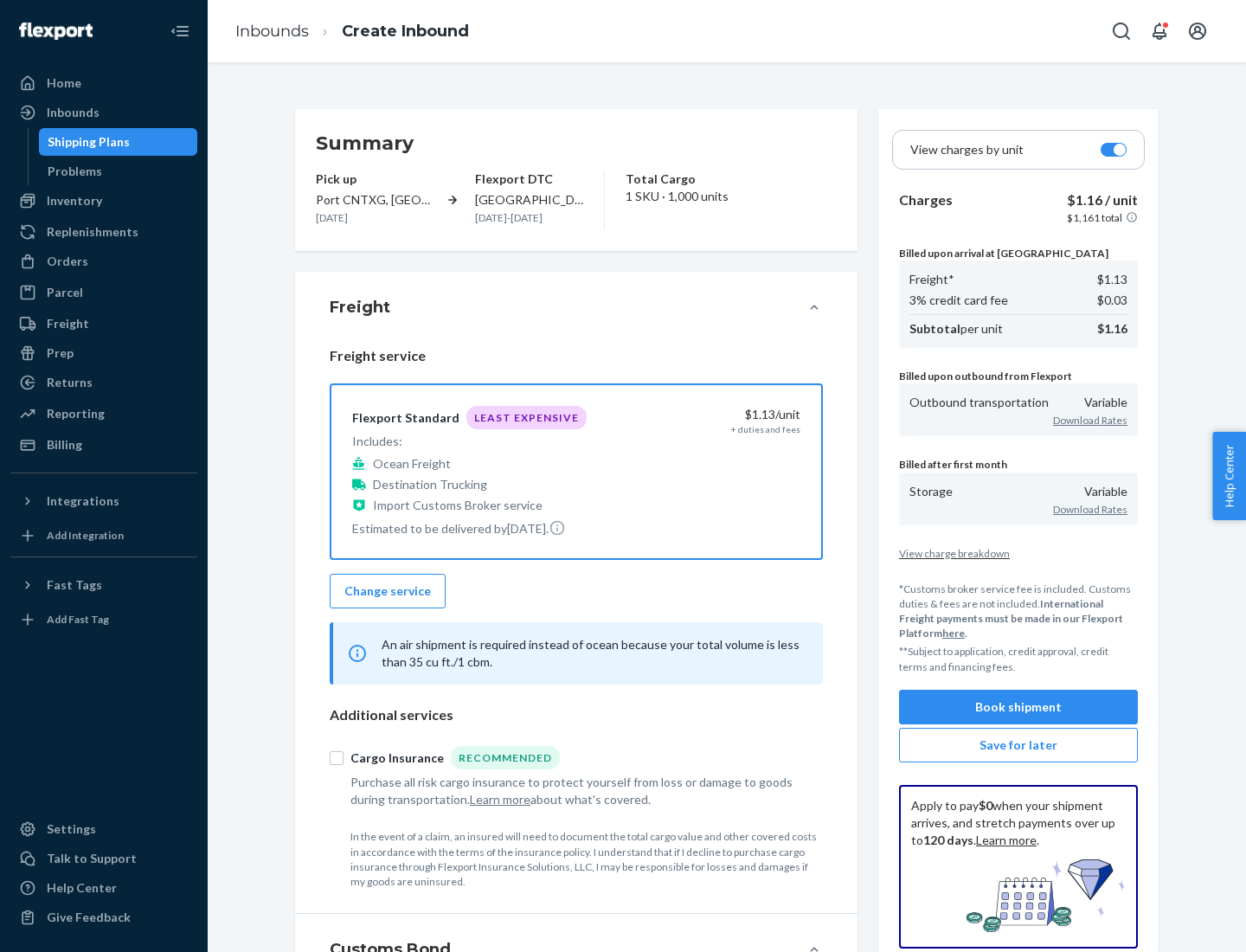
scroll to position [200, 0]
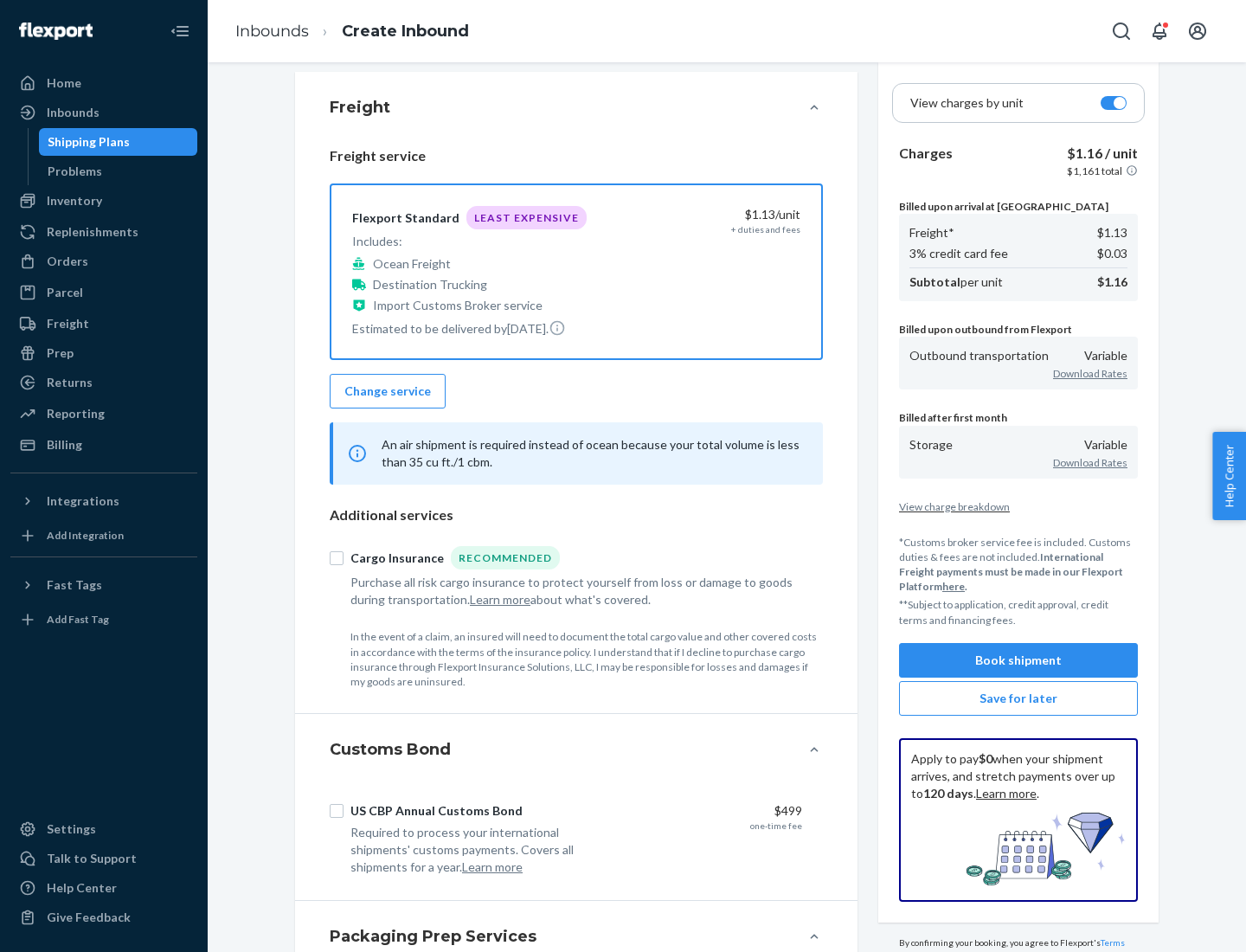
click at [1018, 659] on button "Book shipment" at bounding box center [1018, 660] width 239 height 35
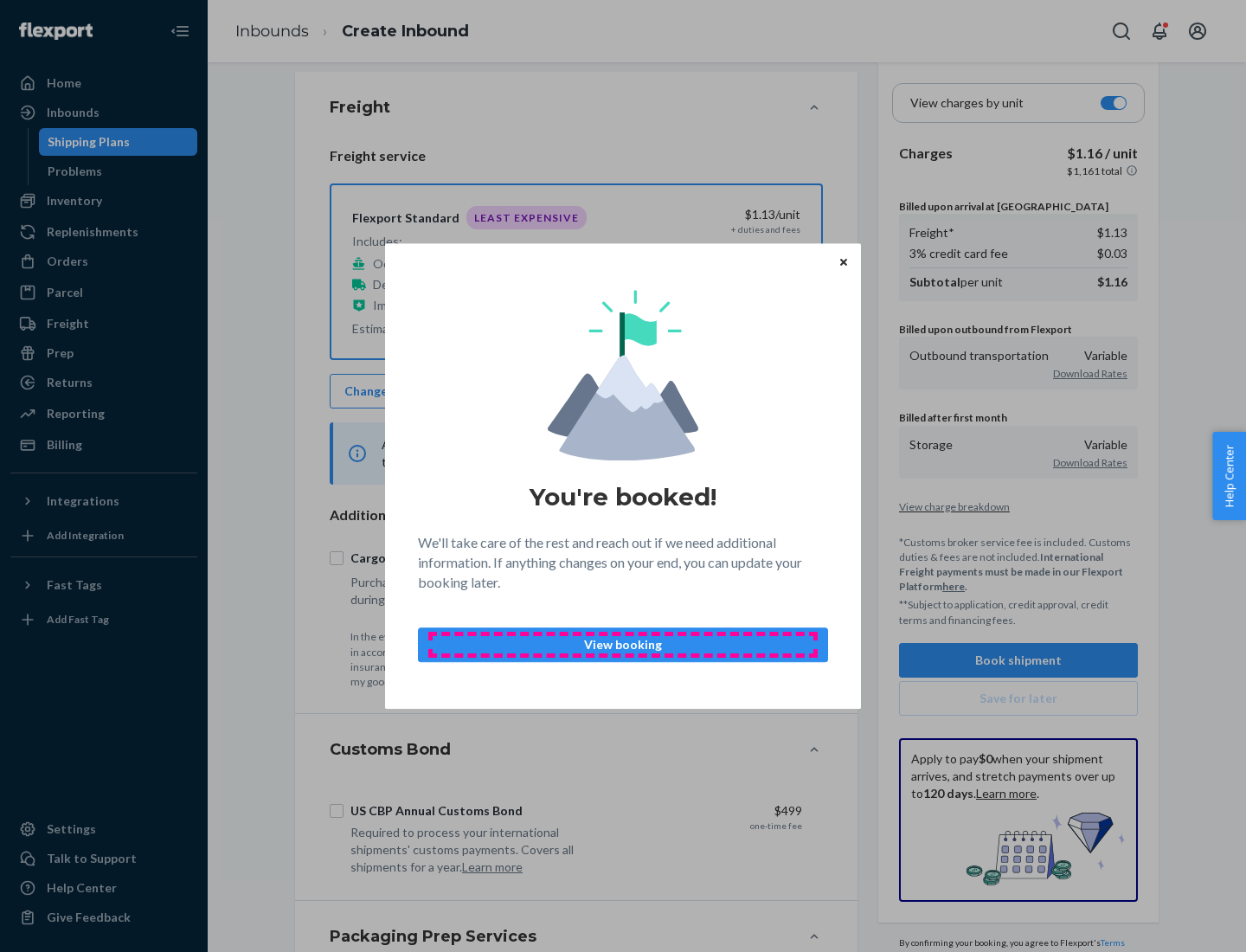
click at [623, 644] on p "View booking" at bounding box center [623, 644] width 381 height 17
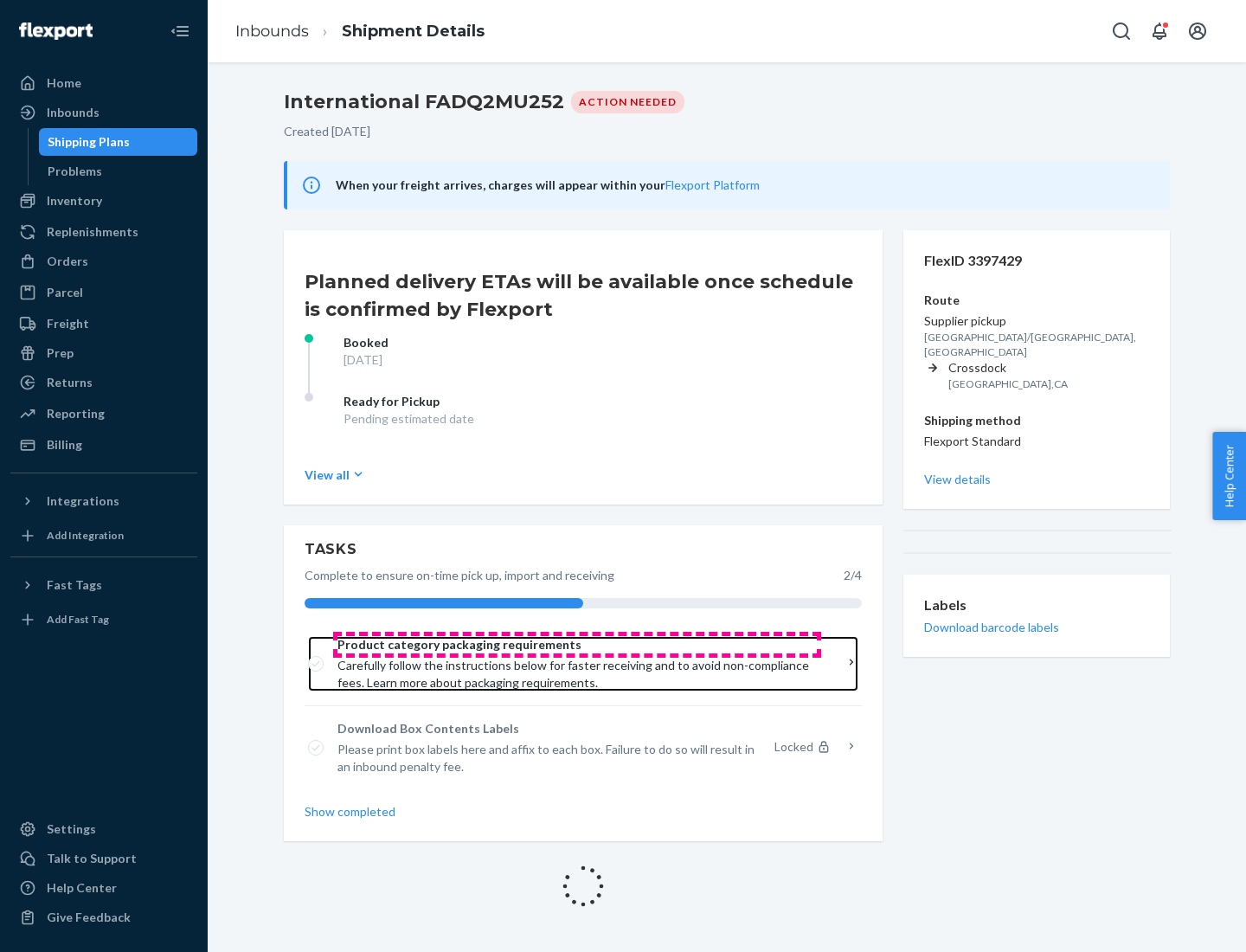
click at [577, 645] on span "Product category packaging requirements" at bounding box center [577, 644] width 479 height 17
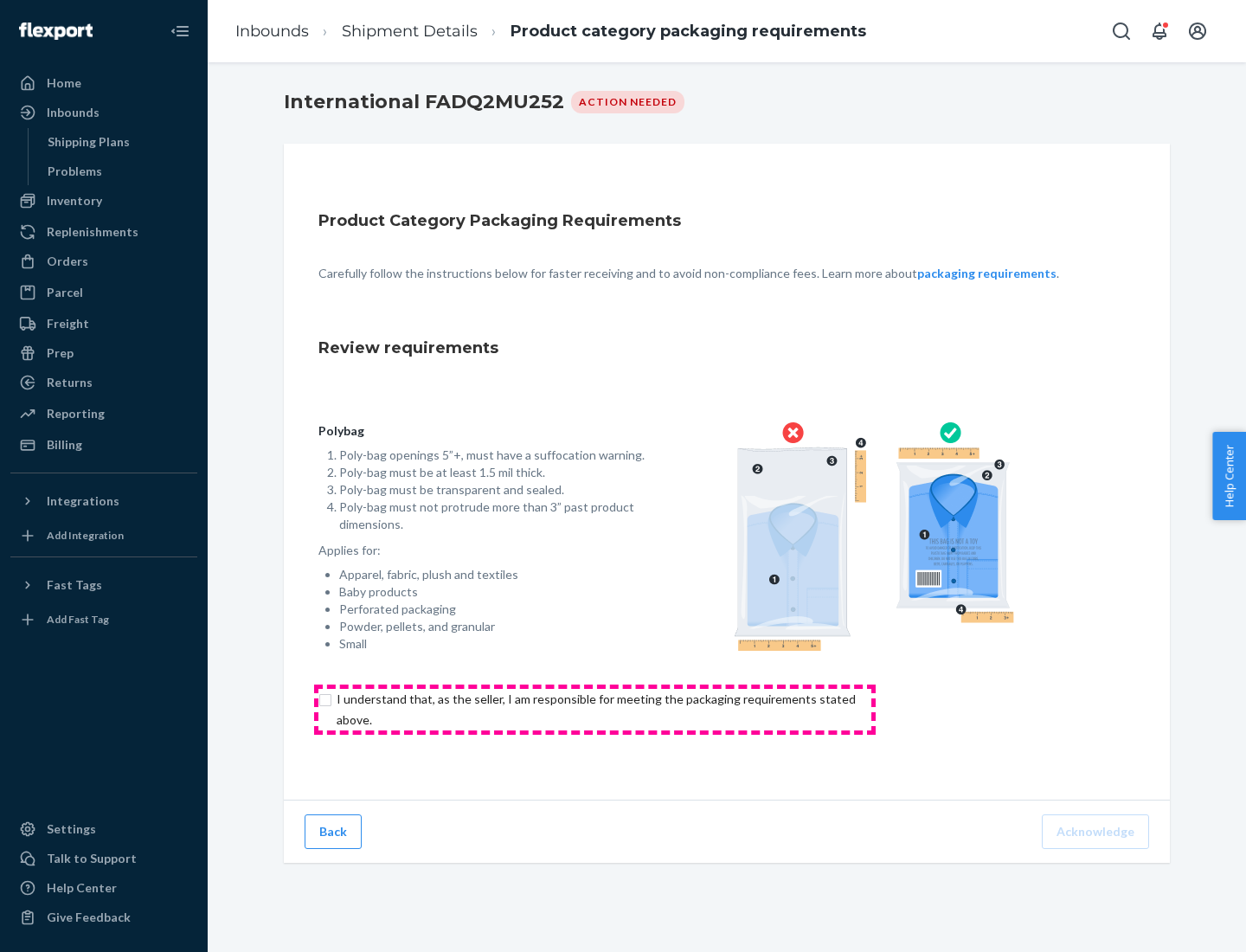
click at [595, 708] on input "checkbox" at bounding box center [606, 709] width 576 height 41
checkbox input "true"
